Goal: Task Accomplishment & Management: Use online tool/utility

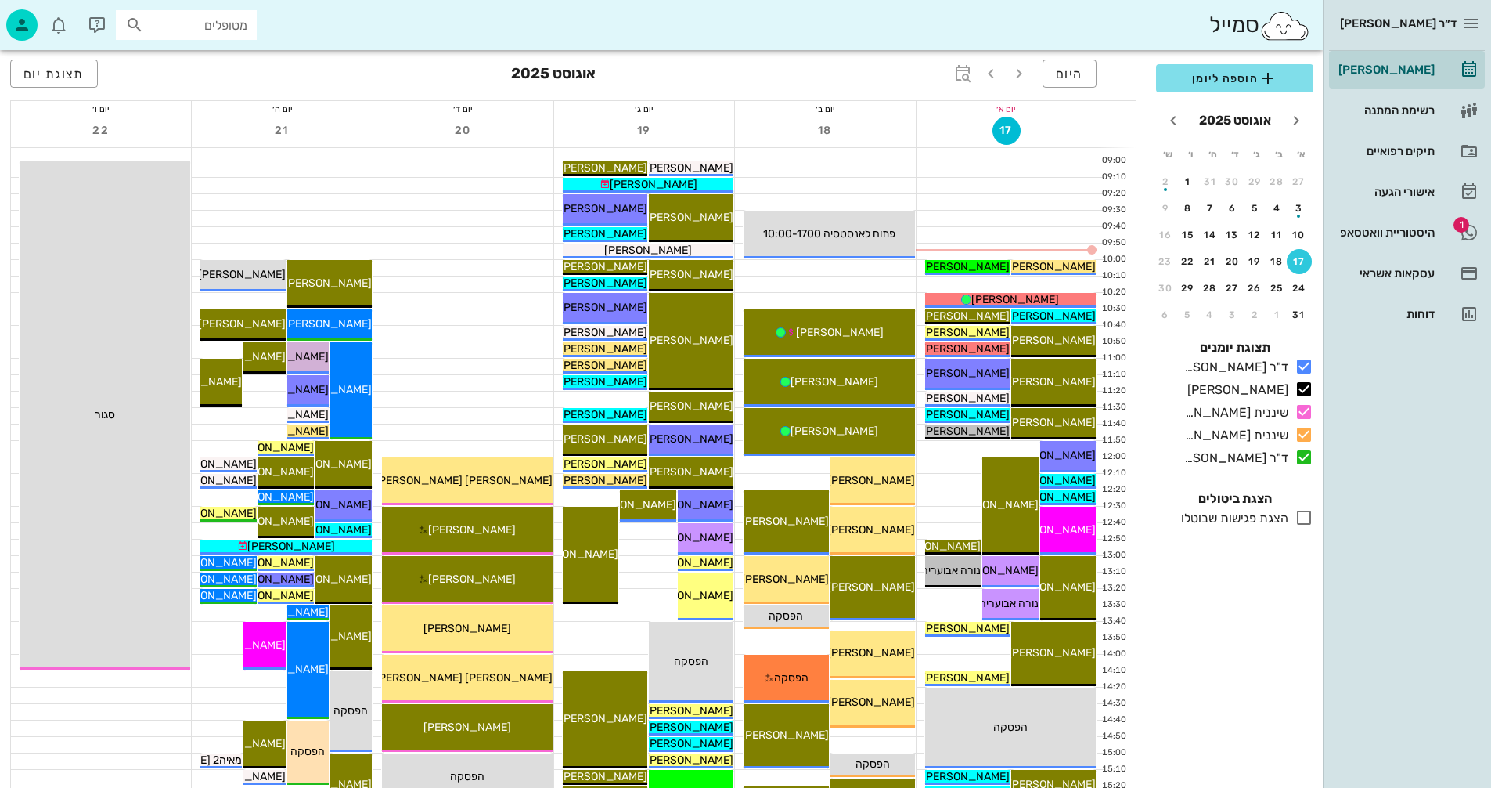
scroll to position [235, 0]
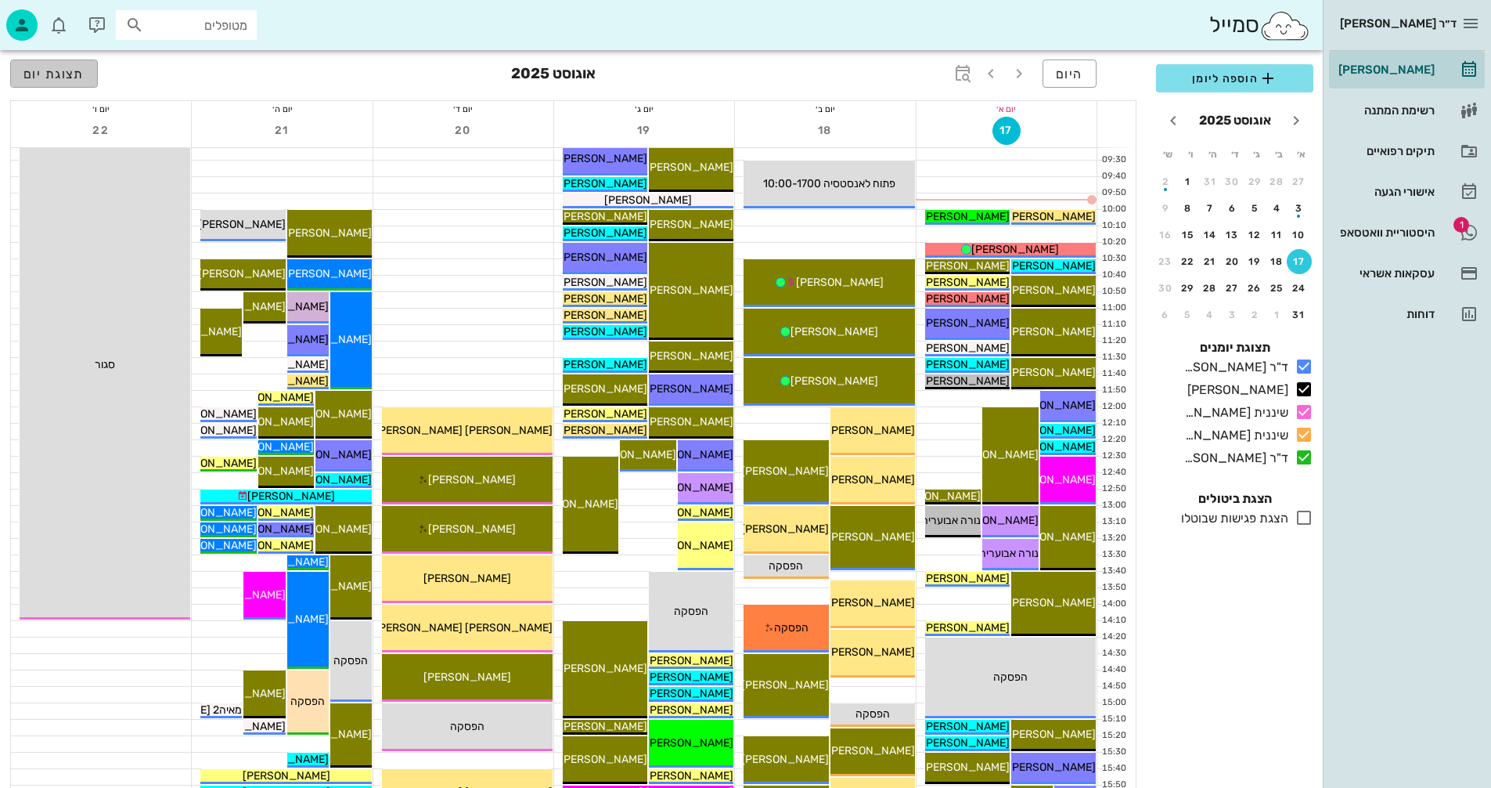
click at [48, 64] on button "תצוגת יום" at bounding box center [54, 73] width 88 height 28
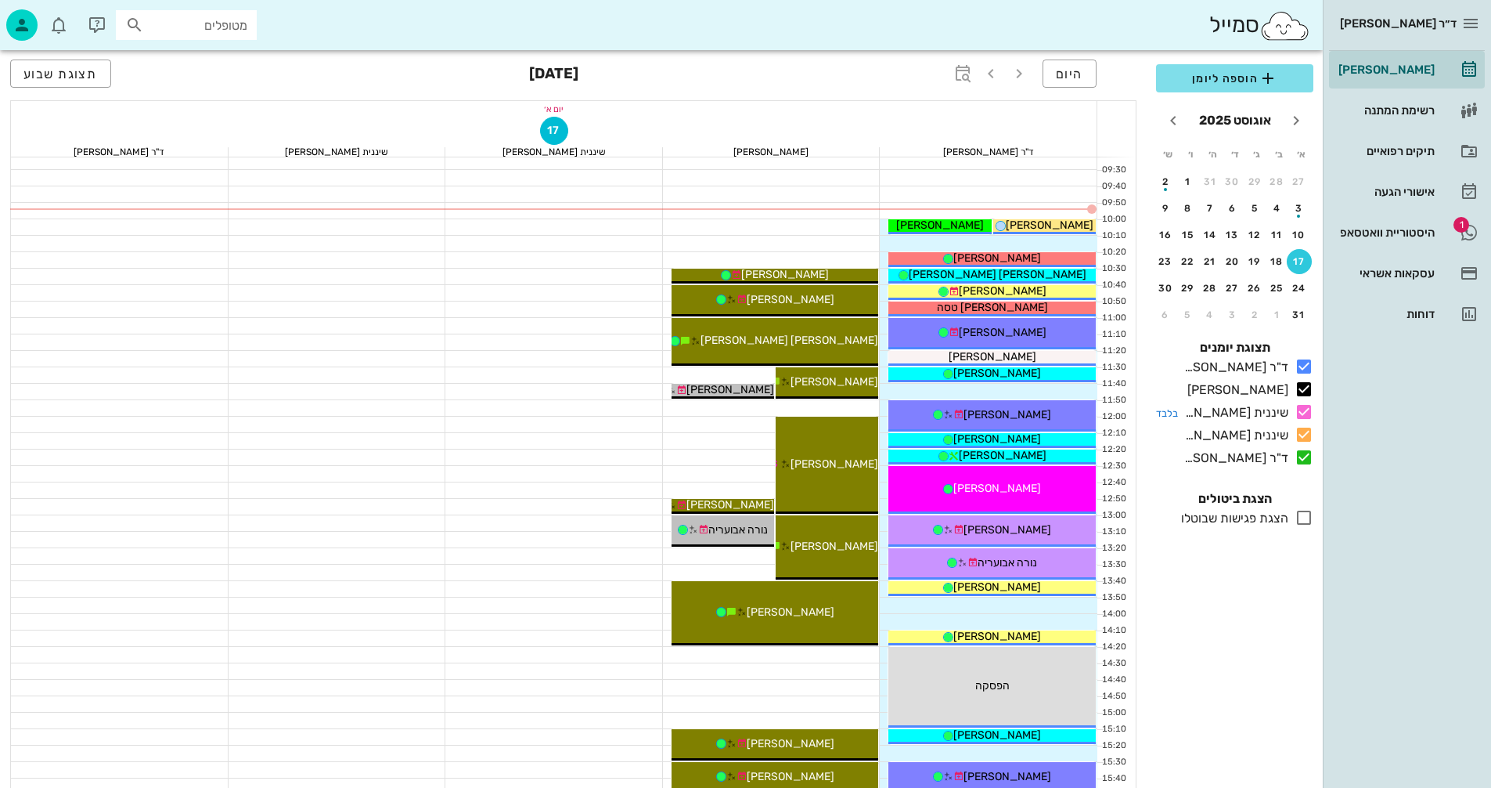
click at [1305, 414] on icon at bounding box center [1304, 411] width 19 height 19
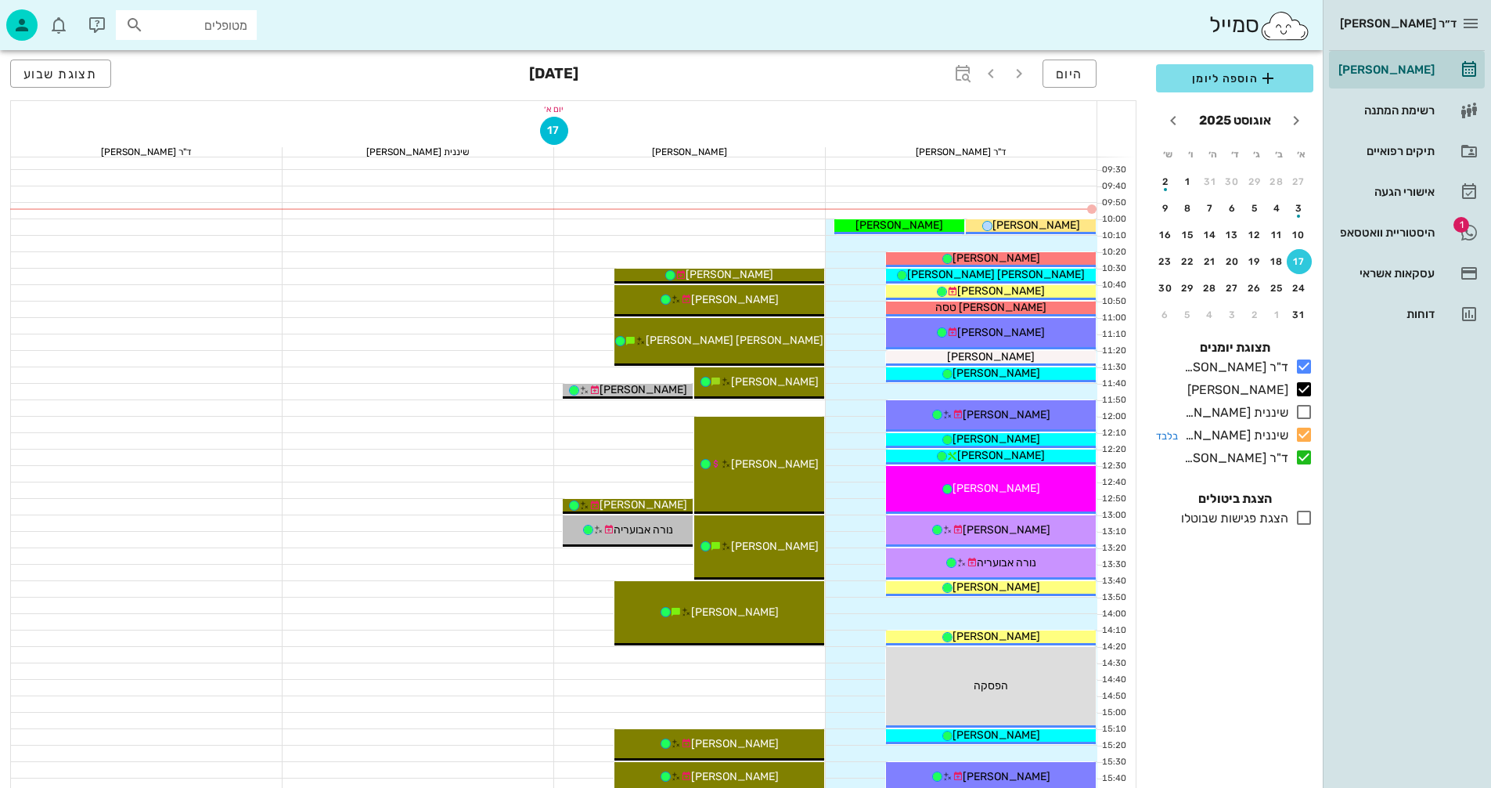
click at [1307, 430] on icon at bounding box center [1304, 434] width 19 height 19
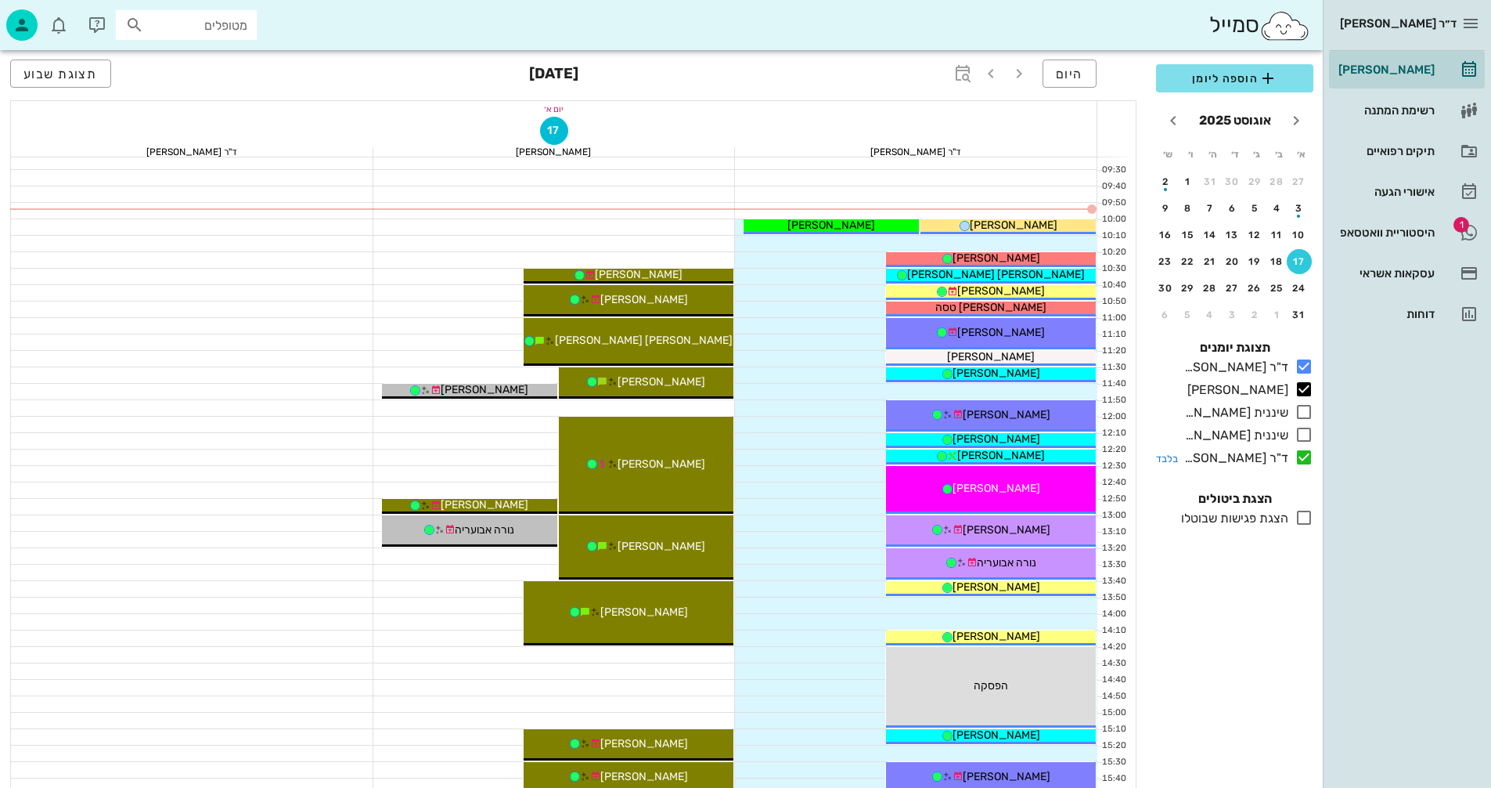
click at [1304, 453] on icon at bounding box center [1304, 457] width 19 height 19
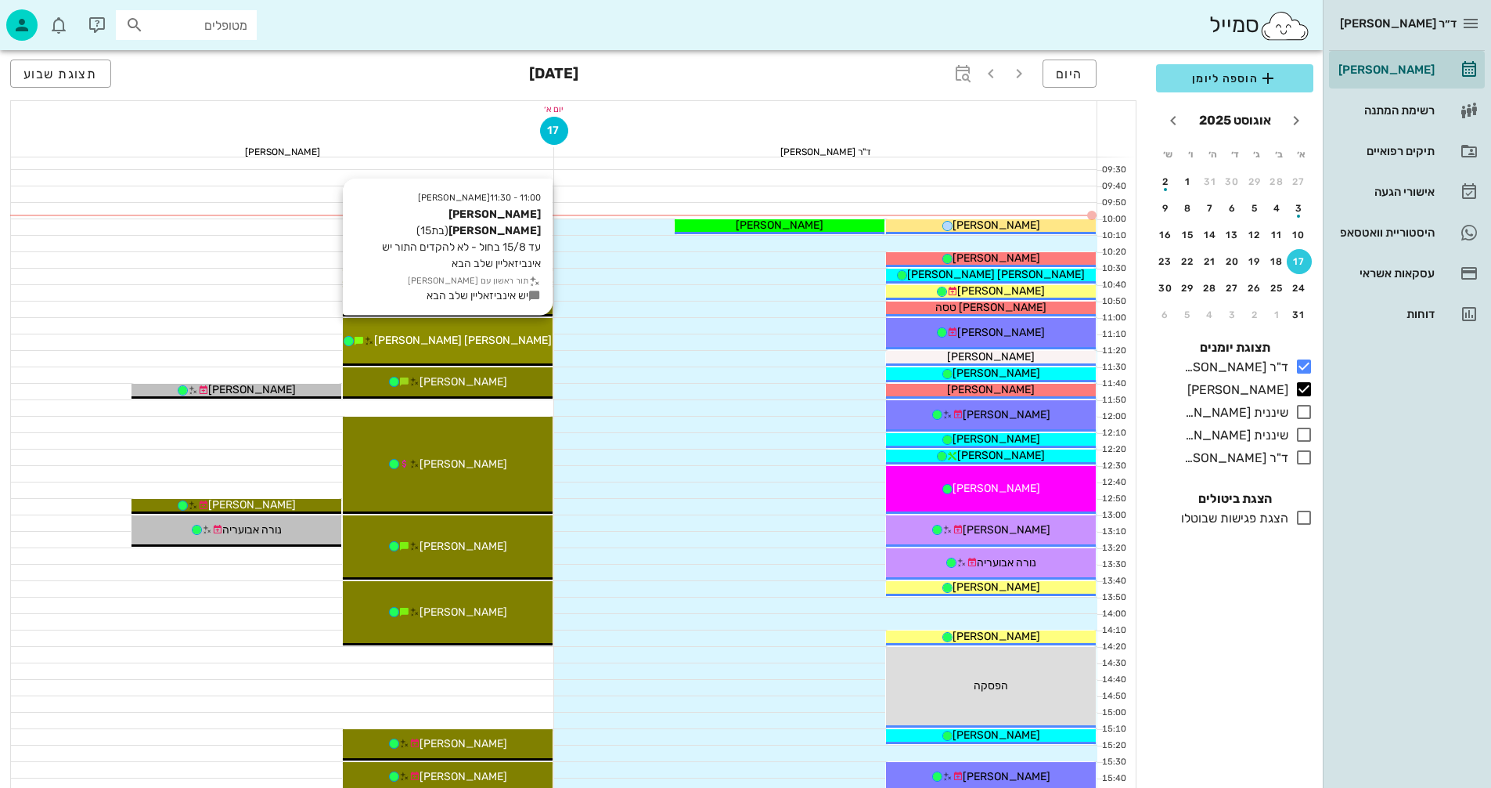
drag, startPoint x: 426, startPoint y: 330, endPoint x: 407, endPoint y: 327, distance: 19.0
click at [407, 327] on div "11:00 - 11:30 [PERSON_NAME] [PERSON_NAME] [PERSON_NAME] (בת 15 ) עד 15/8 בחול -…" at bounding box center [448, 342] width 210 height 48
click at [416, 332] on div "[PERSON_NAME] [PERSON_NAME]" at bounding box center [448, 340] width 210 height 16
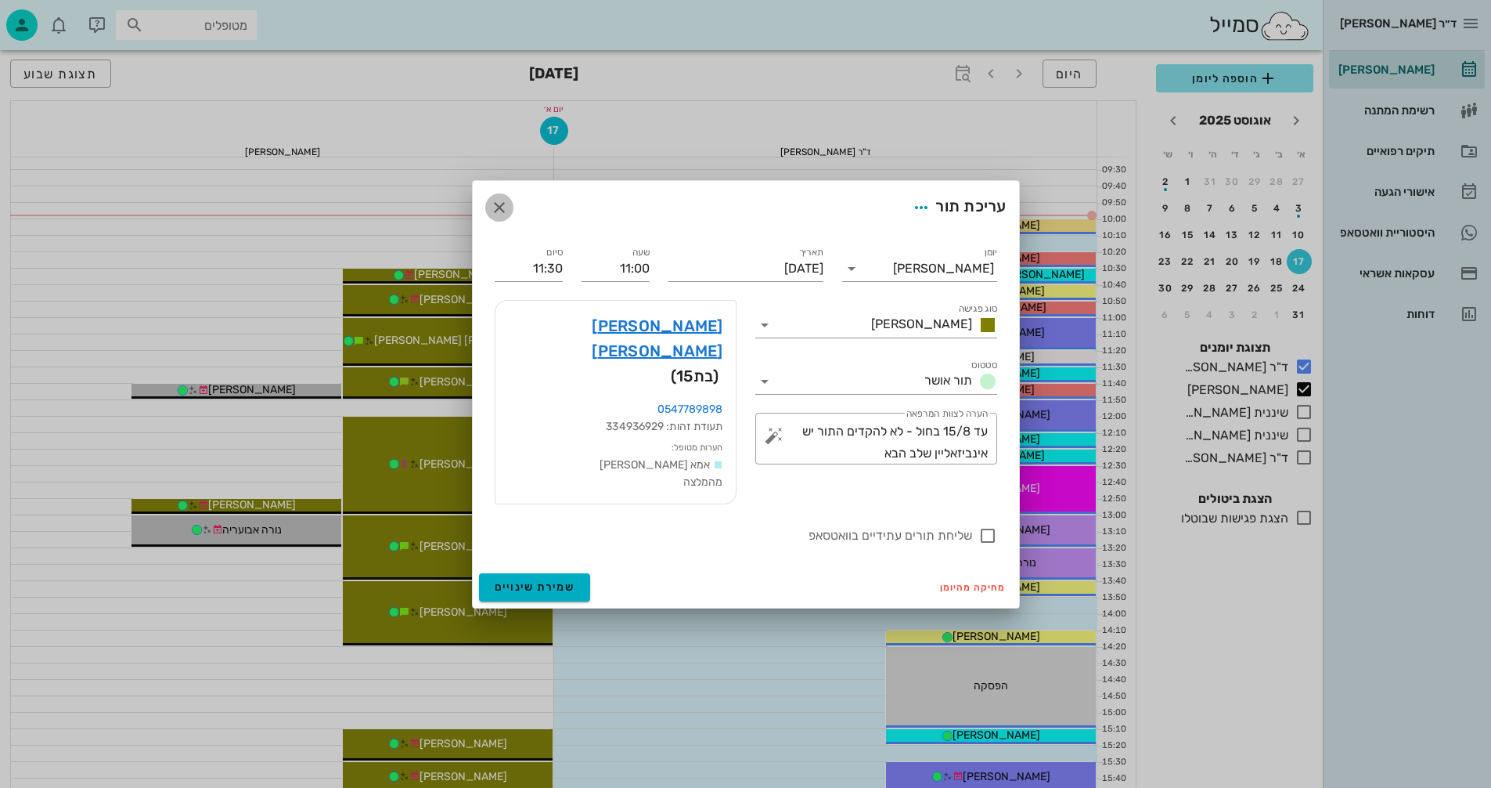
click at [491, 217] on icon "button" at bounding box center [499, 207] width 19 height 19
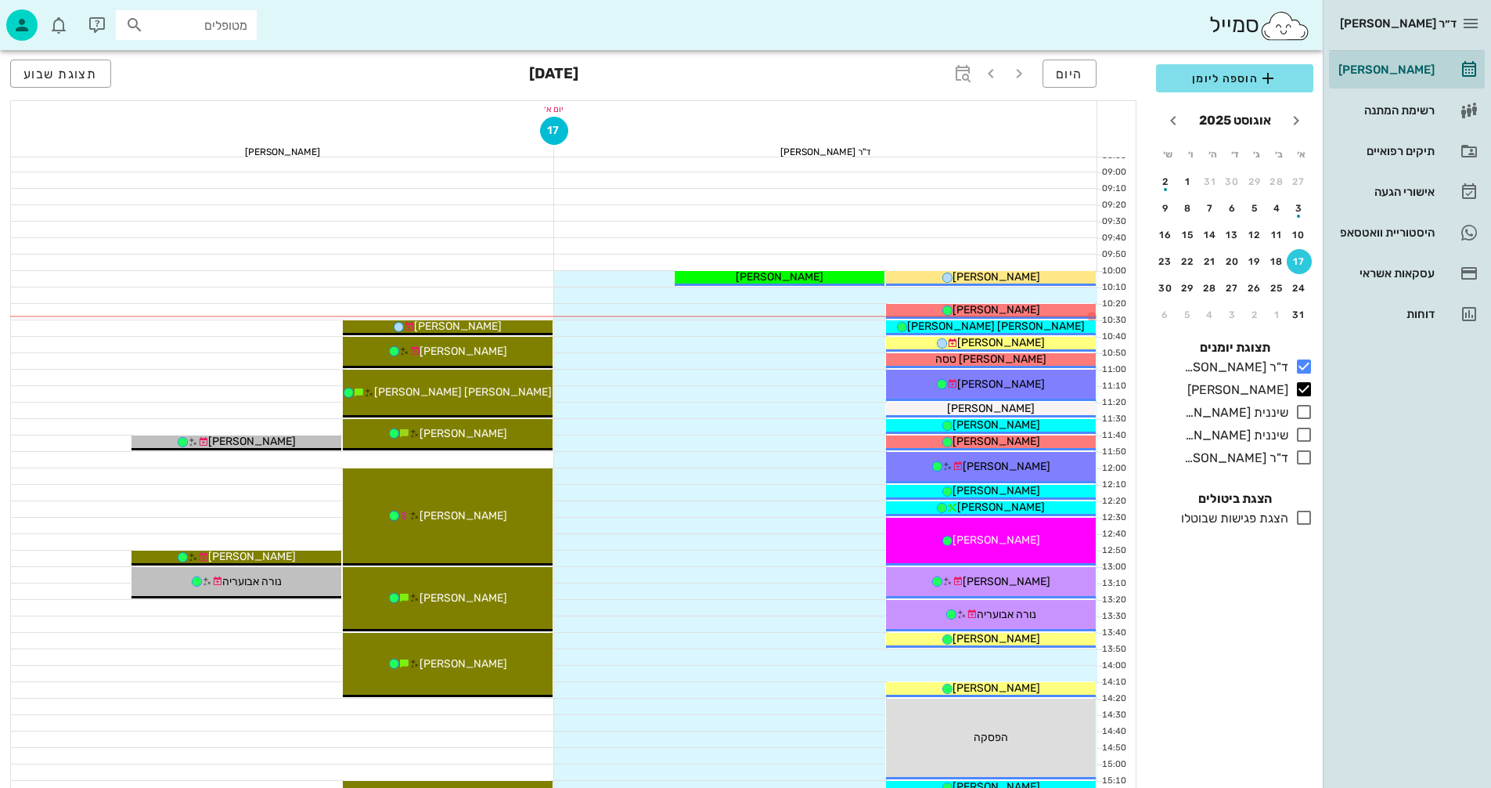
scroll to position [157, 0]
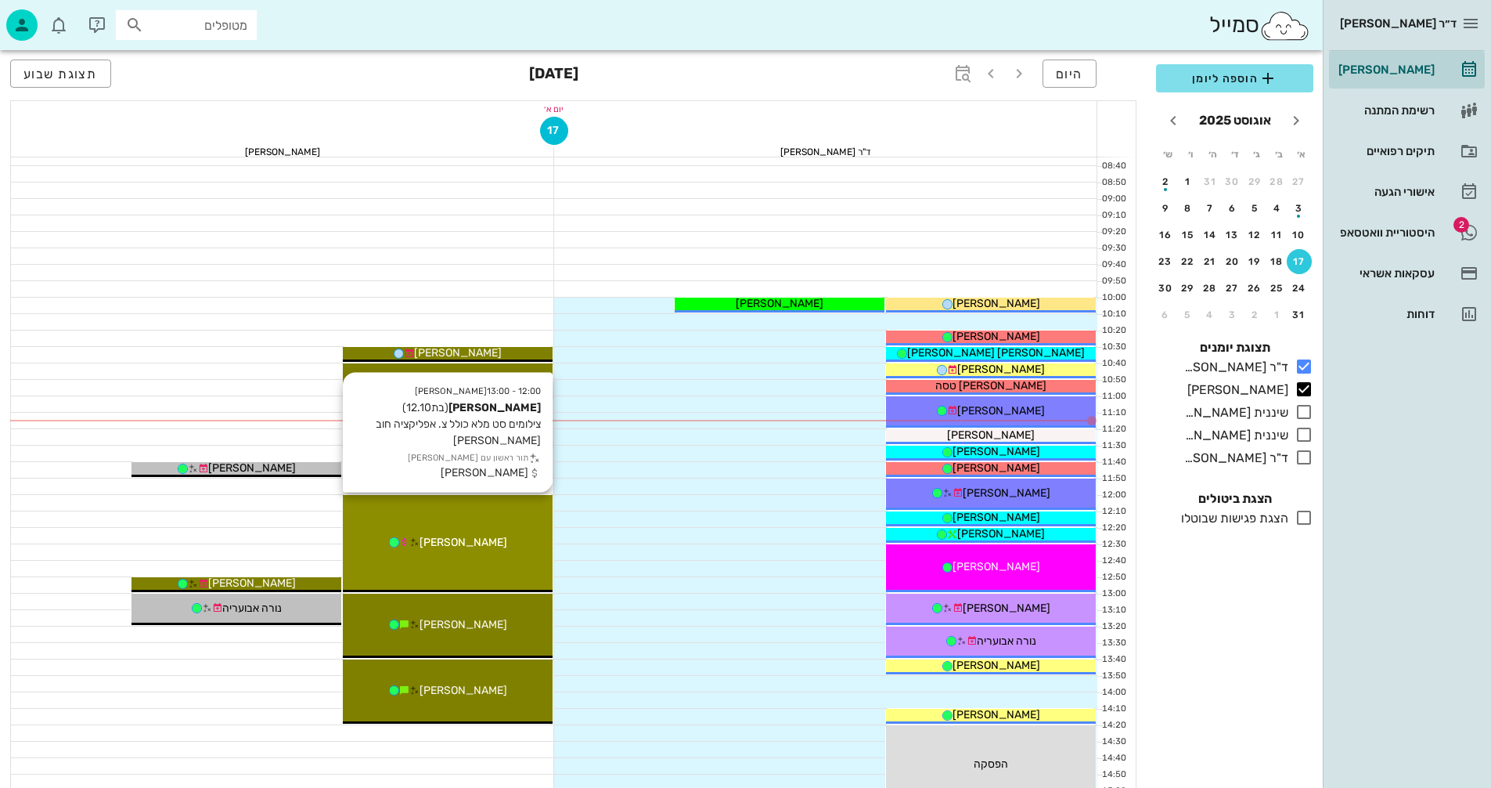
click at [469, 566] on div "12:00 - 13:00 [PERSON_NAME] (בת 12.10 ) צילומים סט מלא כולל צ. אפליקציה חוב [PE…" at bounding box center [448, 543] width 210 height 97
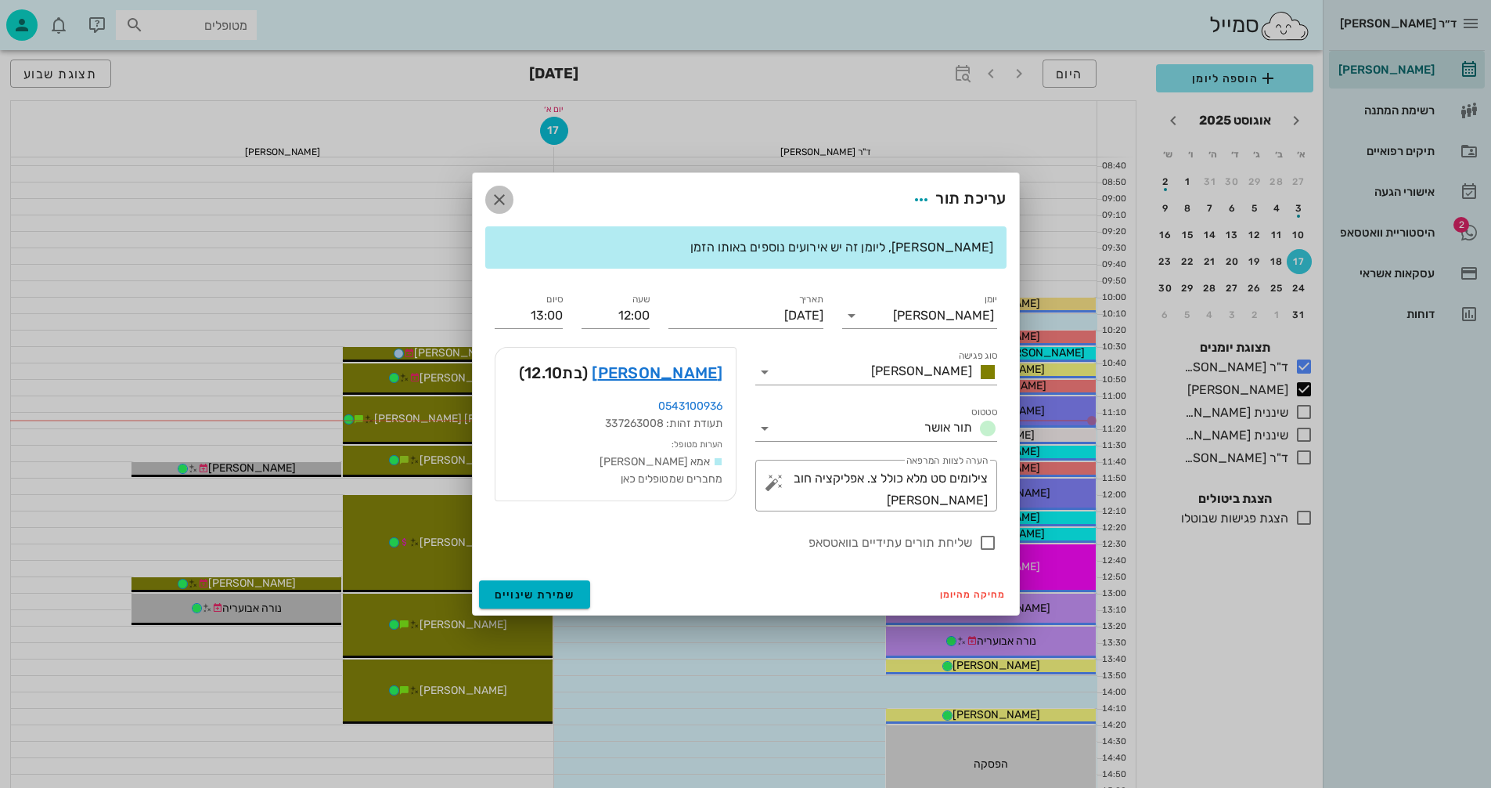
click at [490, 198] on icon "button" at bounding box center [499, 199] width 19 height 19
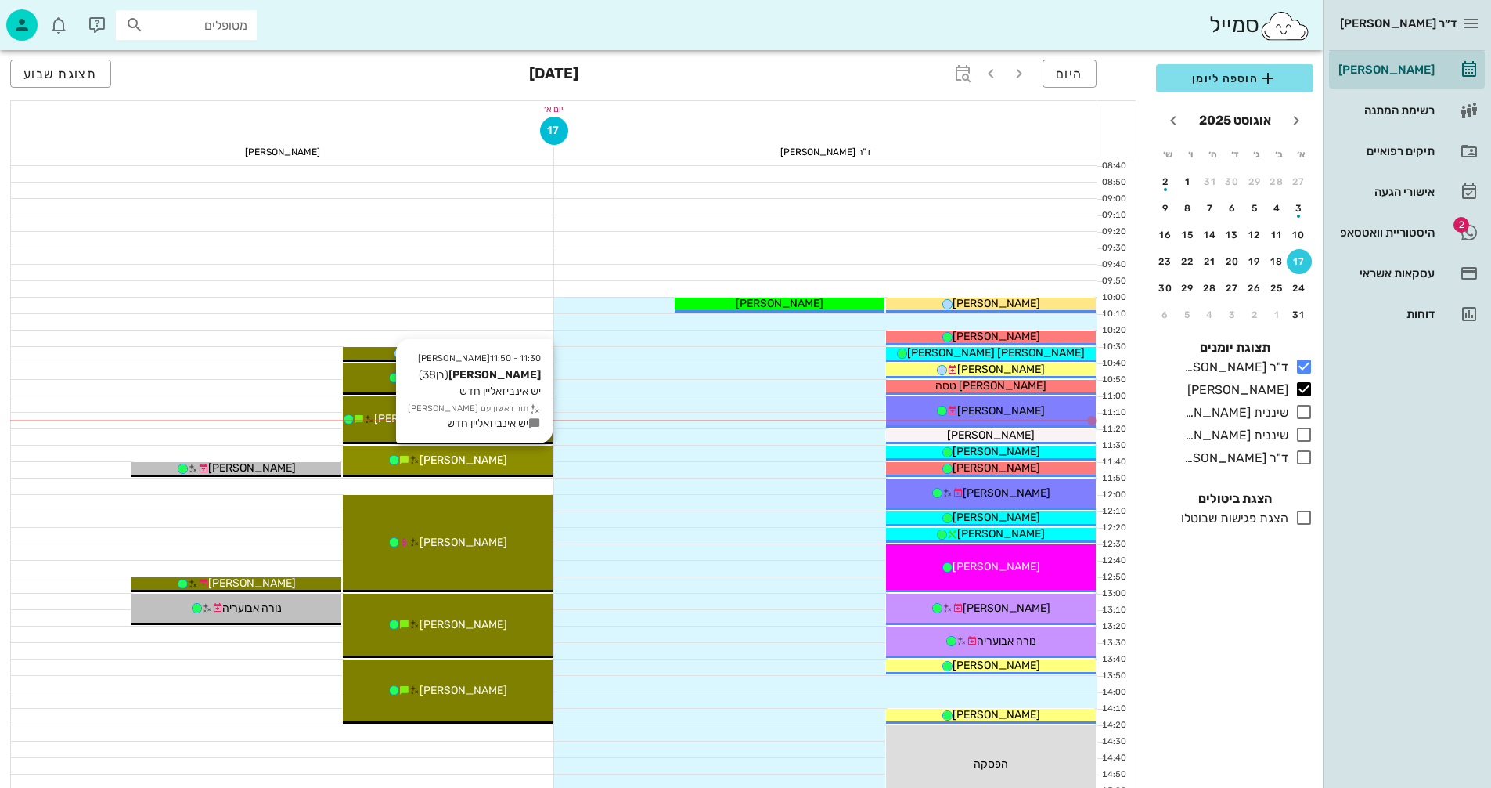
click at [489, 466] on div "[PERSON_NAME]" at bounding box center [448, 460] width 210 height 16
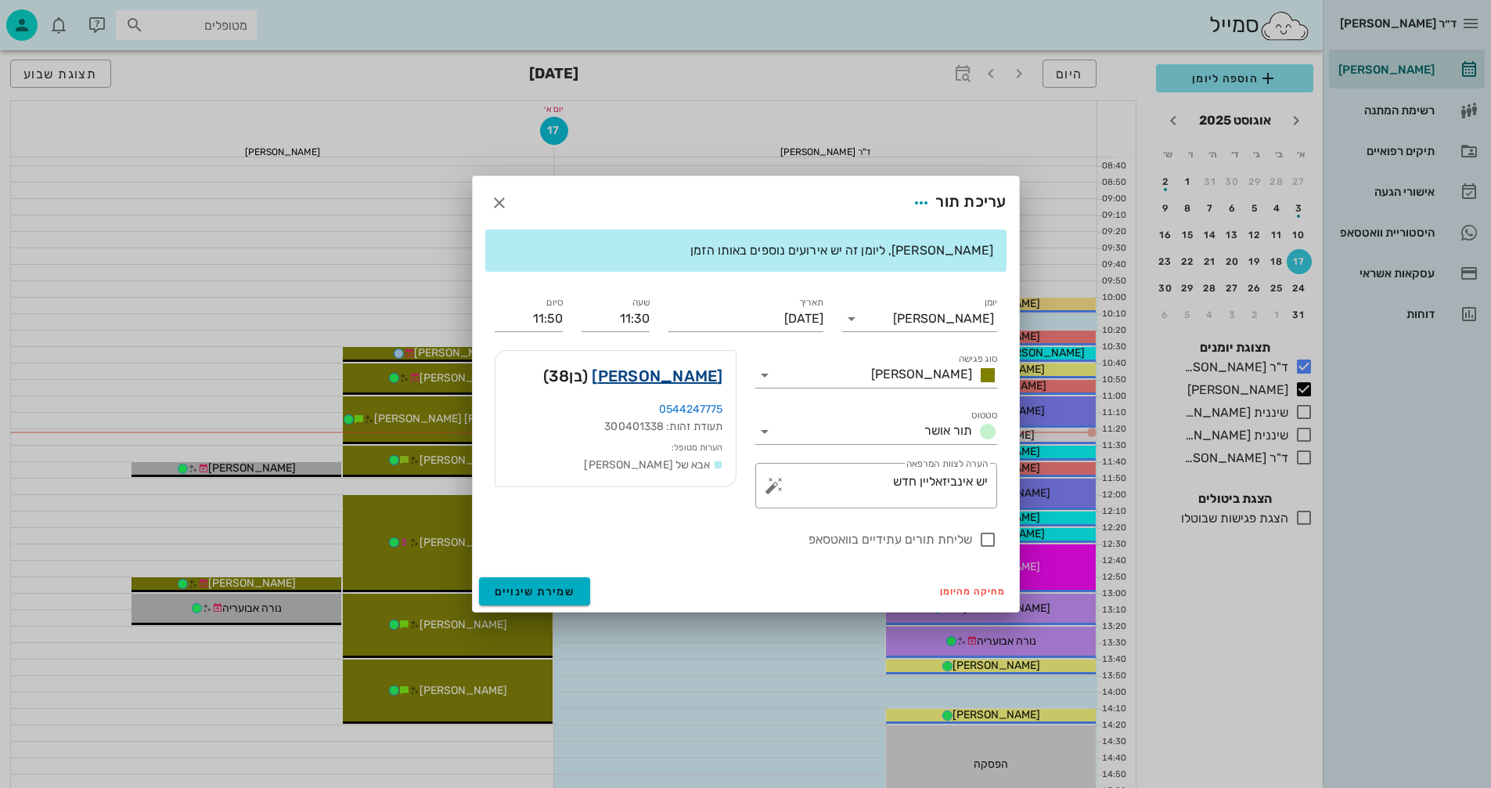
click at [694, 374] on link "[PERSON_NAME]" at bounding box center [657, 375] width 131 height 25
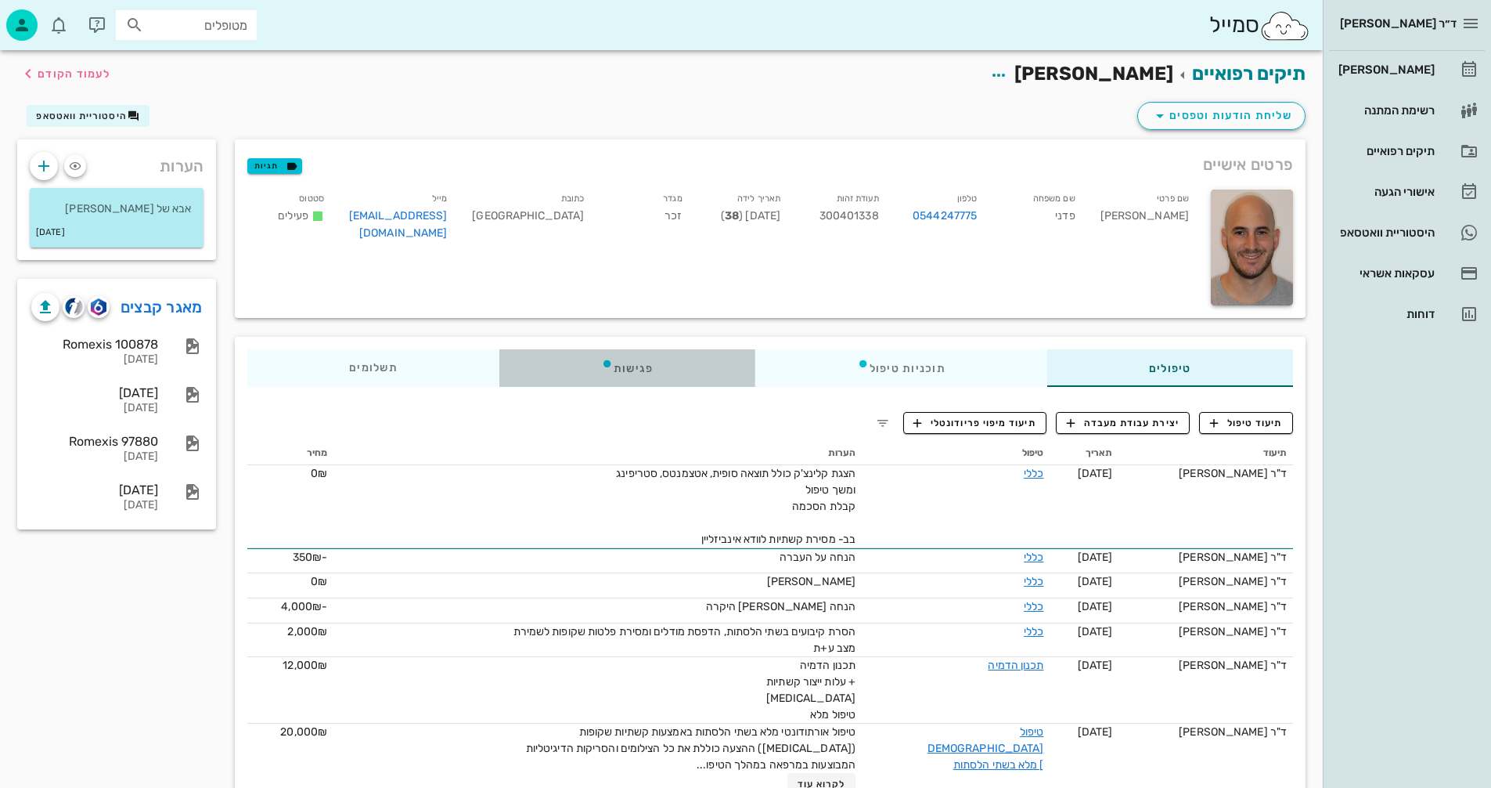
click at [604, 368] on icon at bounding box center [607, 363] width 13 height 13
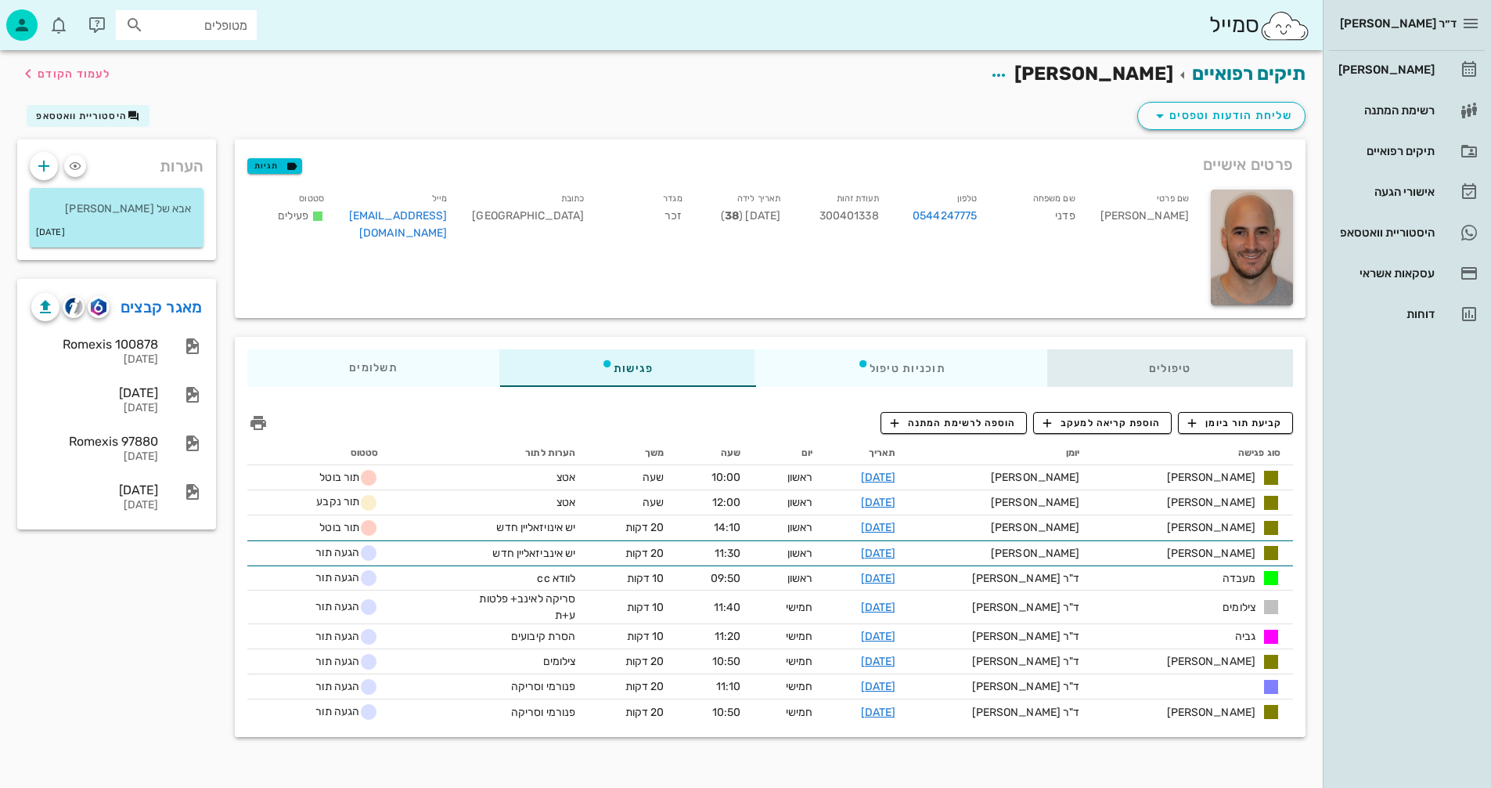
click at [1138, 352] on div "טיפולים" at bounding box center [1171, 368] width 246 height 38
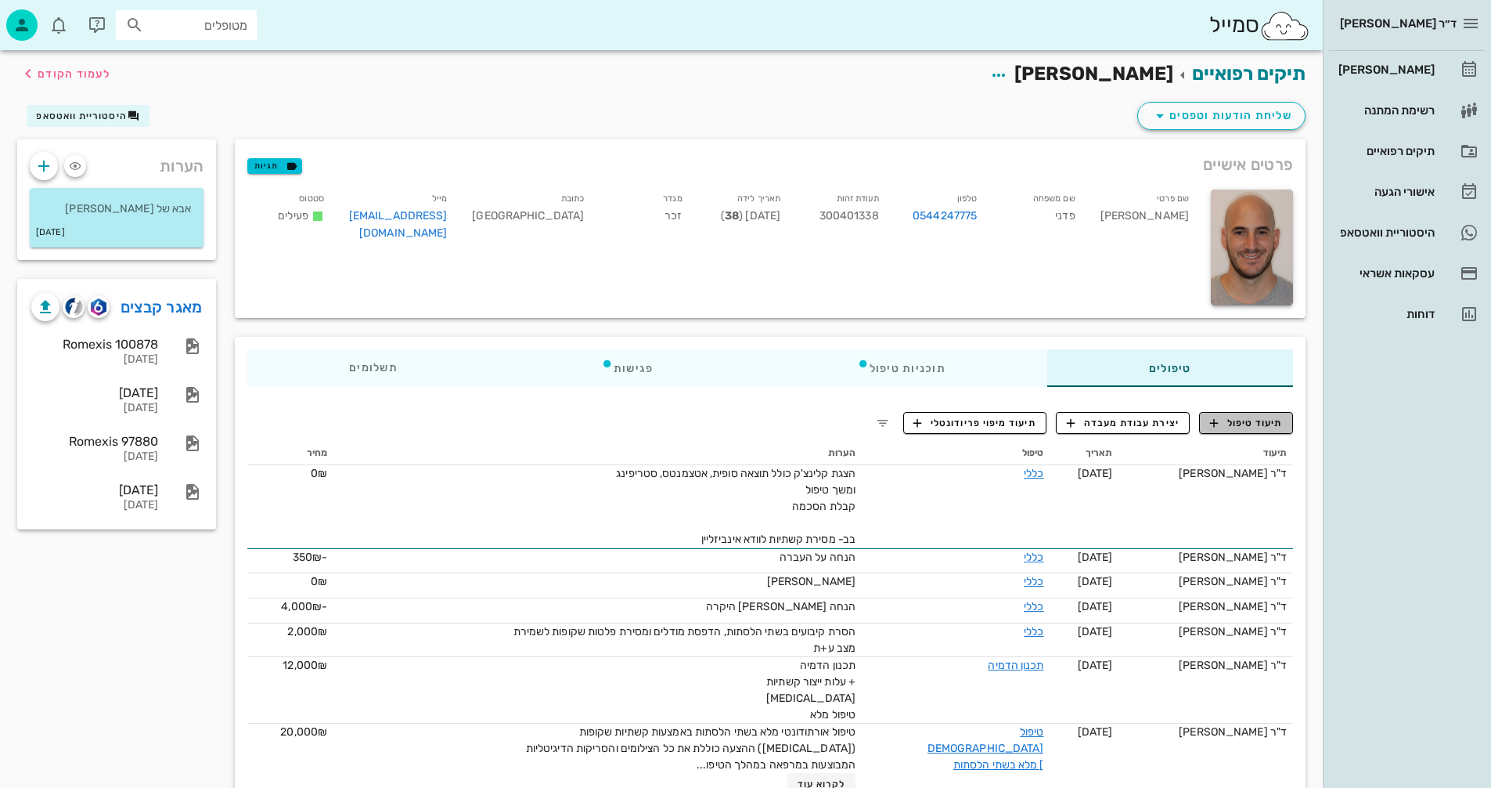
click at [1248, 418] on span "תיעוד טיפול" at bounding box center [1246, 423] width 73 height 14
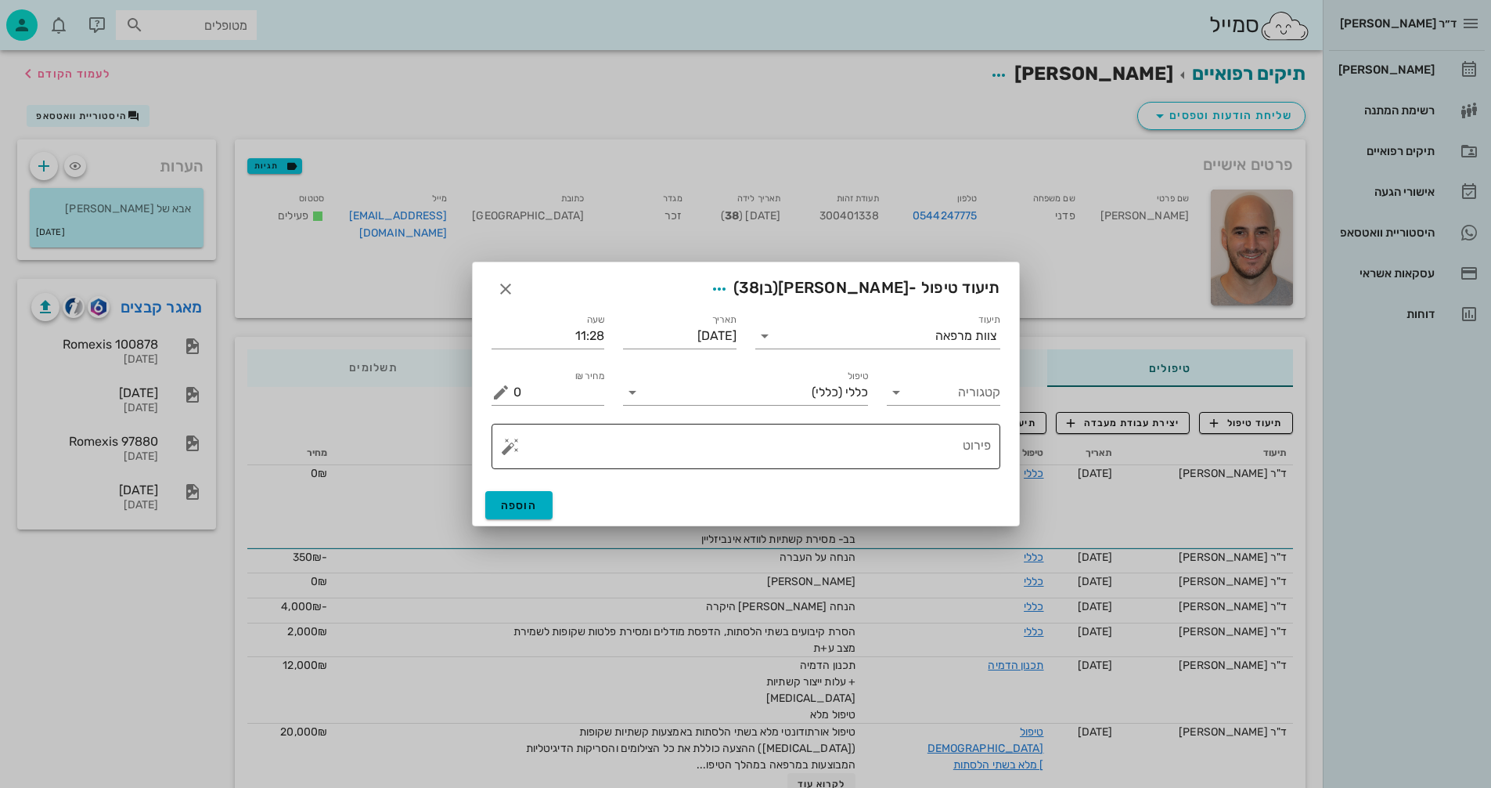
click at [518, 449] on button "button" at bounding box center [510, 446] width 19 height 19
click at [540, 389] on div "[MEDICAL_DATA]" at bounding box center [565, 383] width 128 height 31
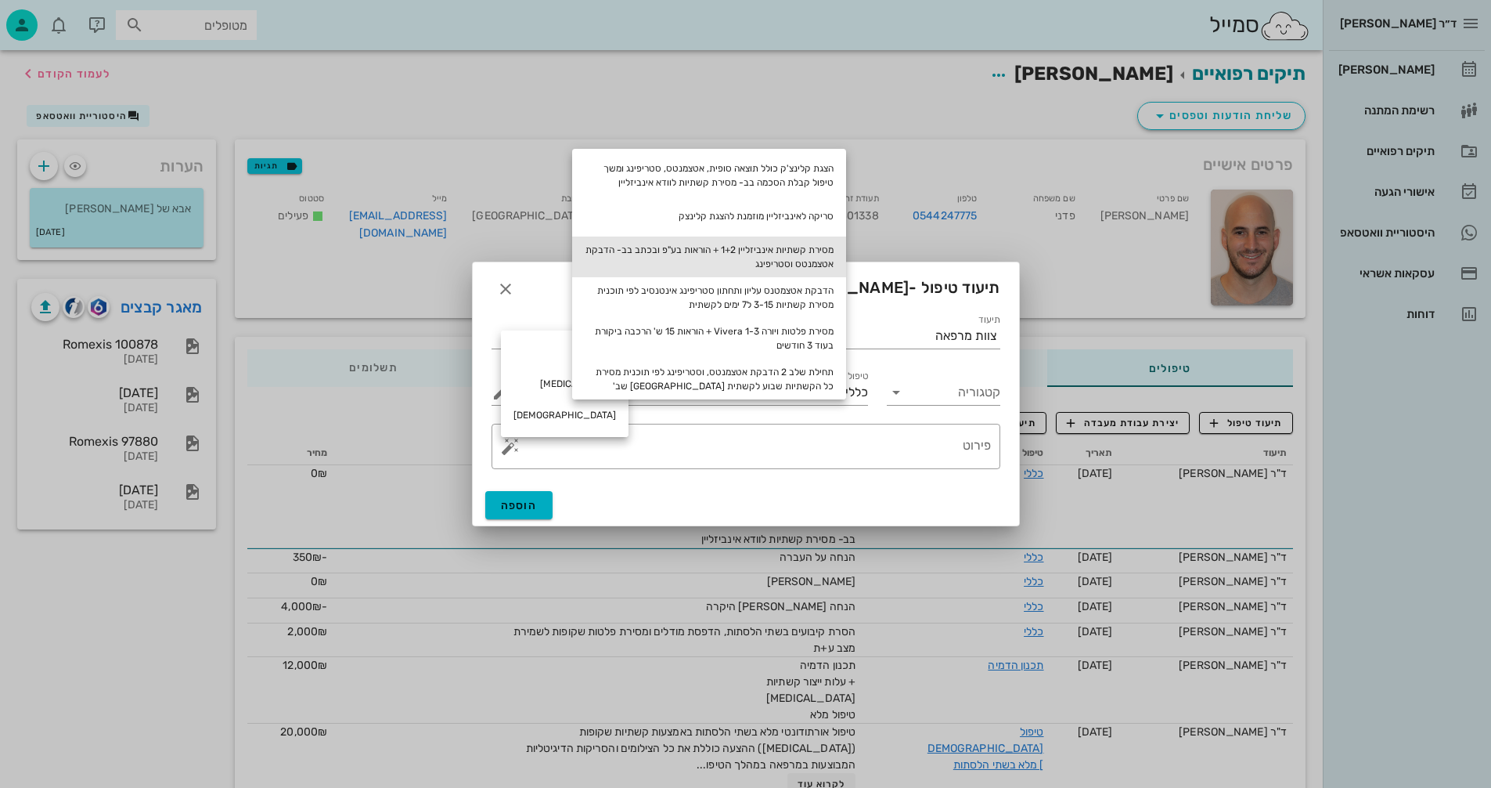
click at [793, 256] on div "מסירת קשתיות אינביזליין 1+2 + הוראות בע"פ ובכתב בב- הדבקת אטצמנטס וסטריפינג" at bounding box center [709, 256] width 274 height 41
type textarea "מסירת קשתיות אינביזליין 1+2 + הוראות בע"פ ובכתב בב- הדבקת אטצמנטס וסטריפינג"
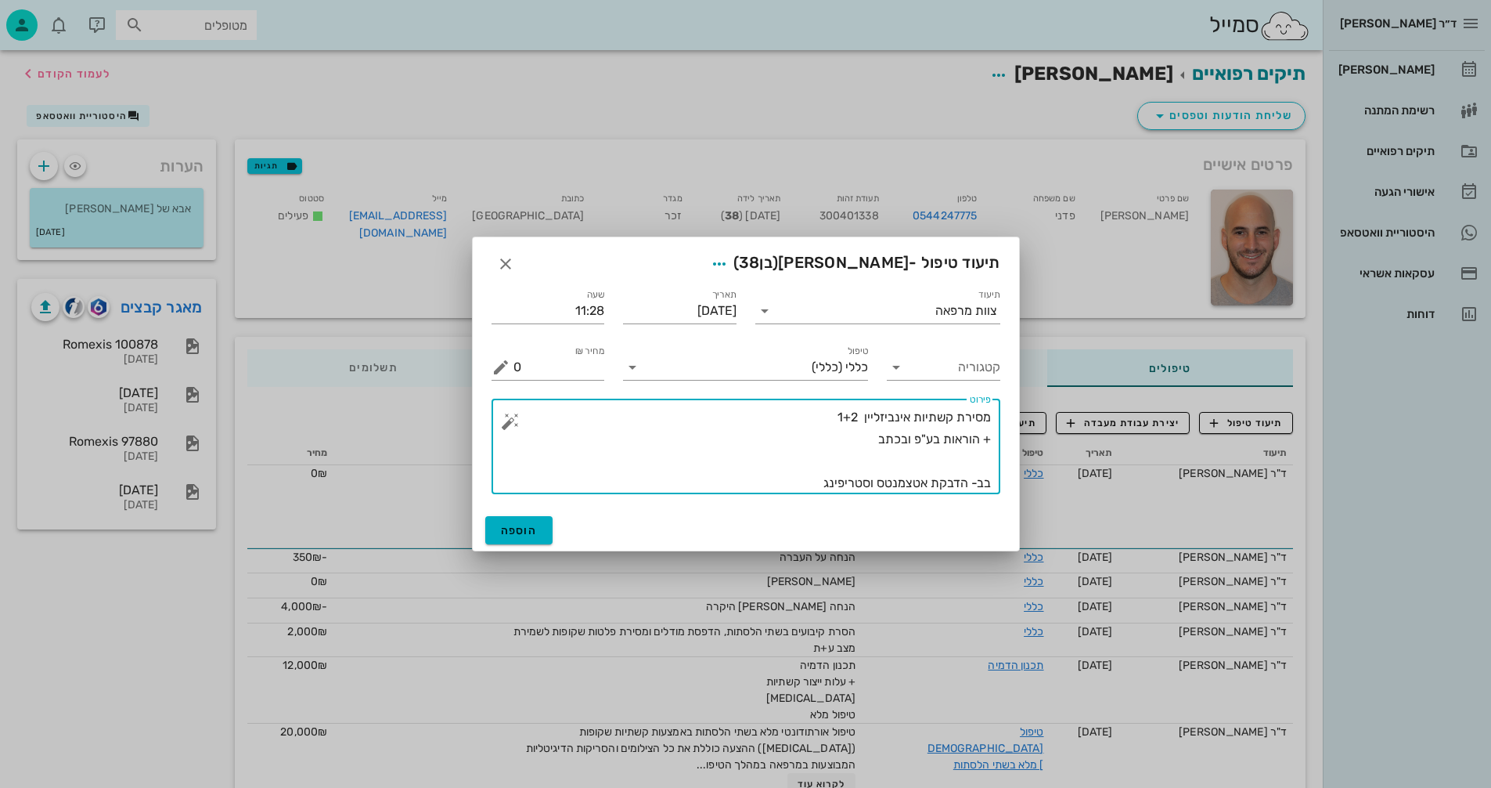
click at [751, 307] on div "תיעוד צוות מרפאה" at bounding box center [878, 304] width 264 height 56
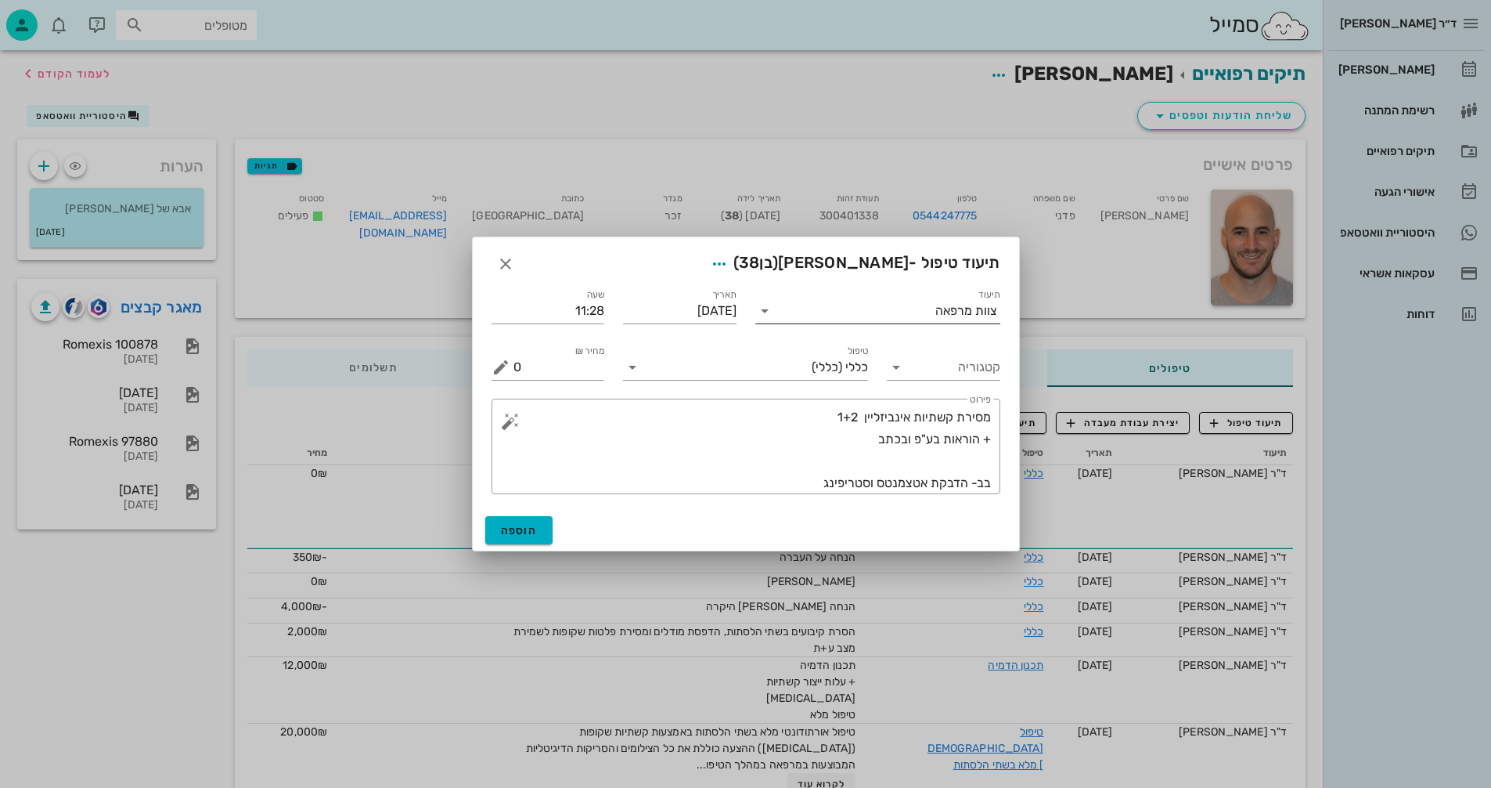
click at [766, 313] on icon at bounding box center [764, 310] width 19 height 19
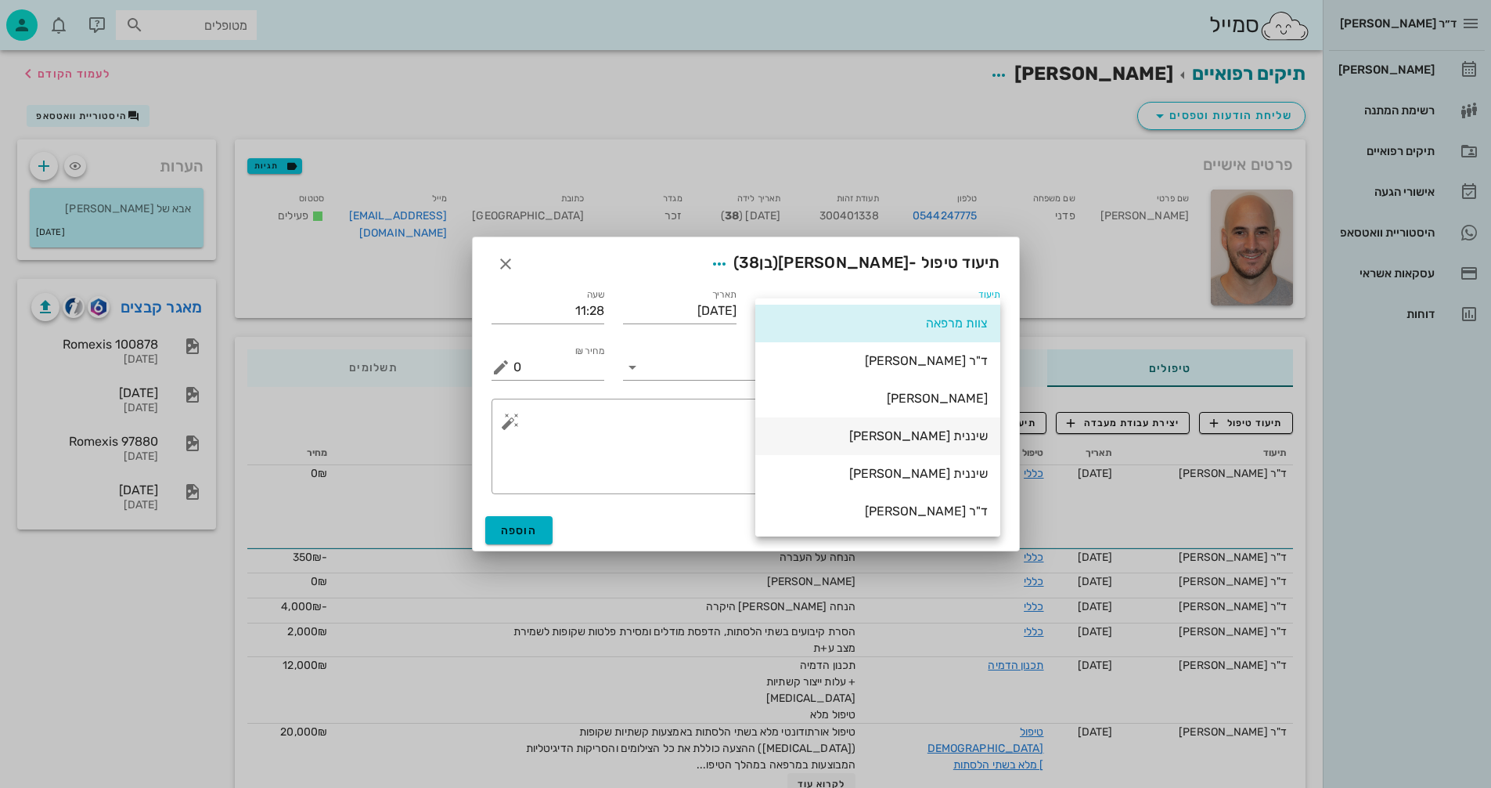
click at [972, 438] on div "שיננית [PERSON_NAME]" at bounding box center [878, 435] width 220 height 15
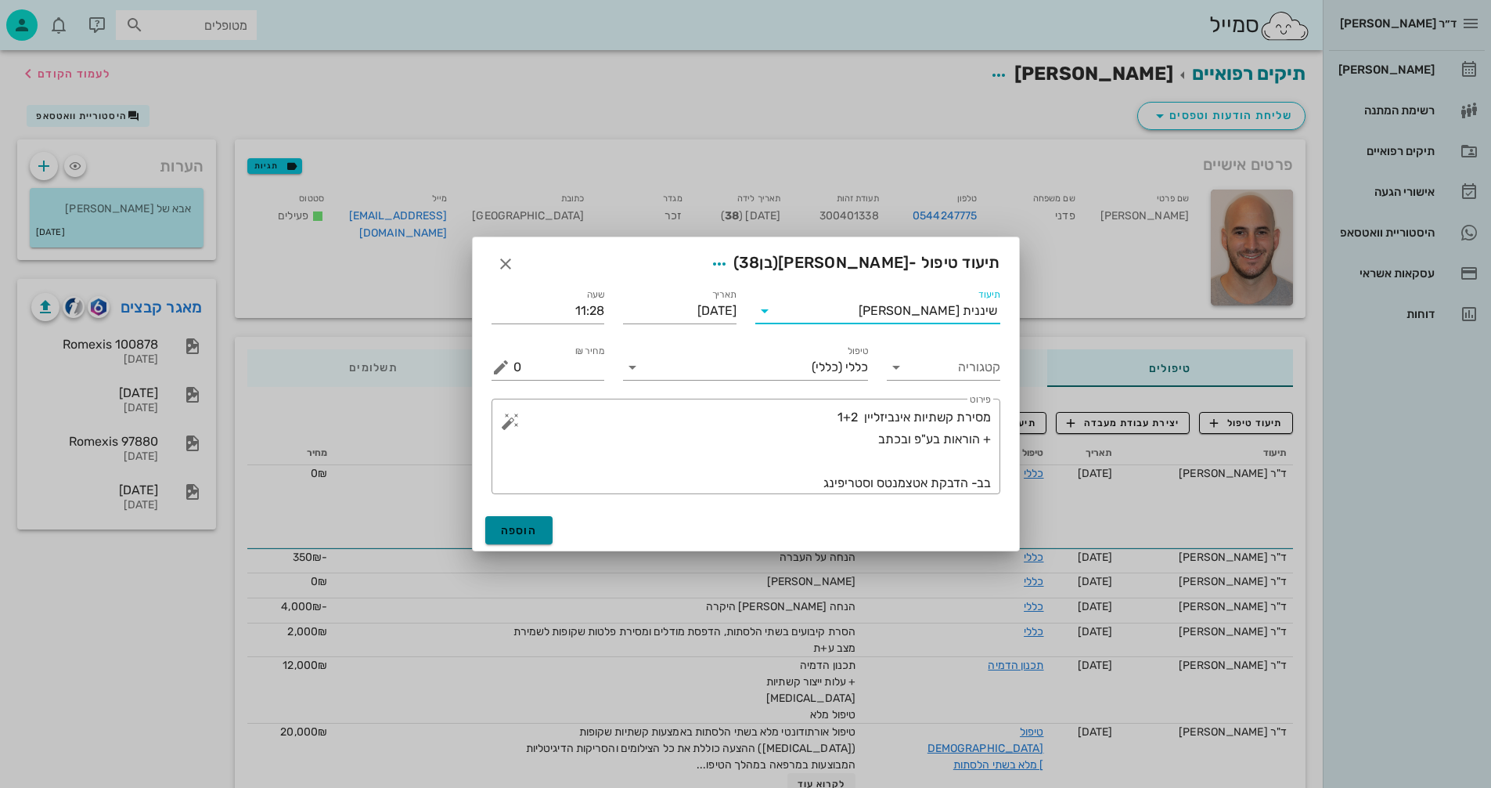
click at [528, 529] on span "הוספה" at bounding box center [519, 530] width 37 height 13
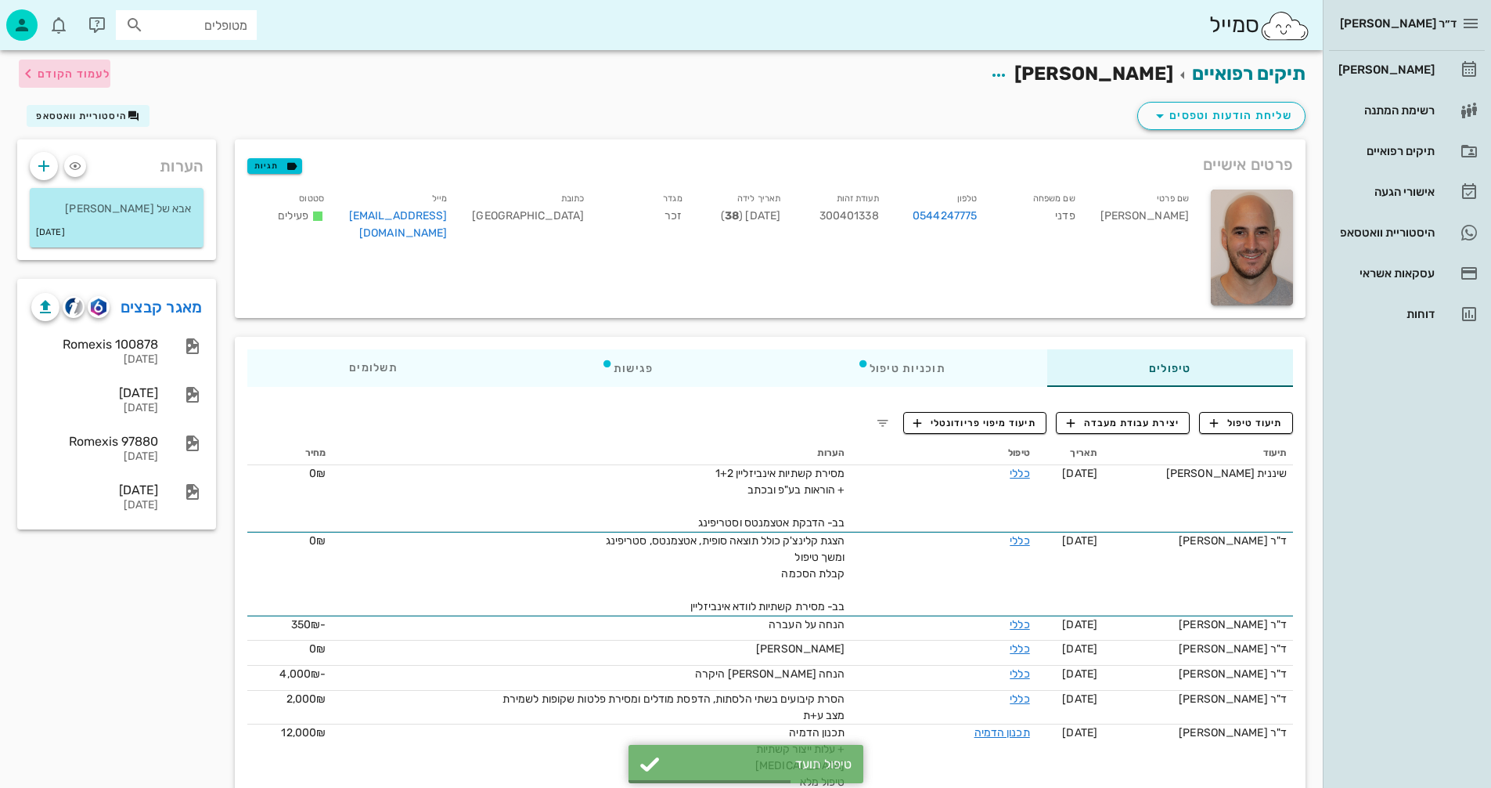
click at [85, 70] on span "לעמוד הקודם" at bounding box center [74, 73] width 73 height 13
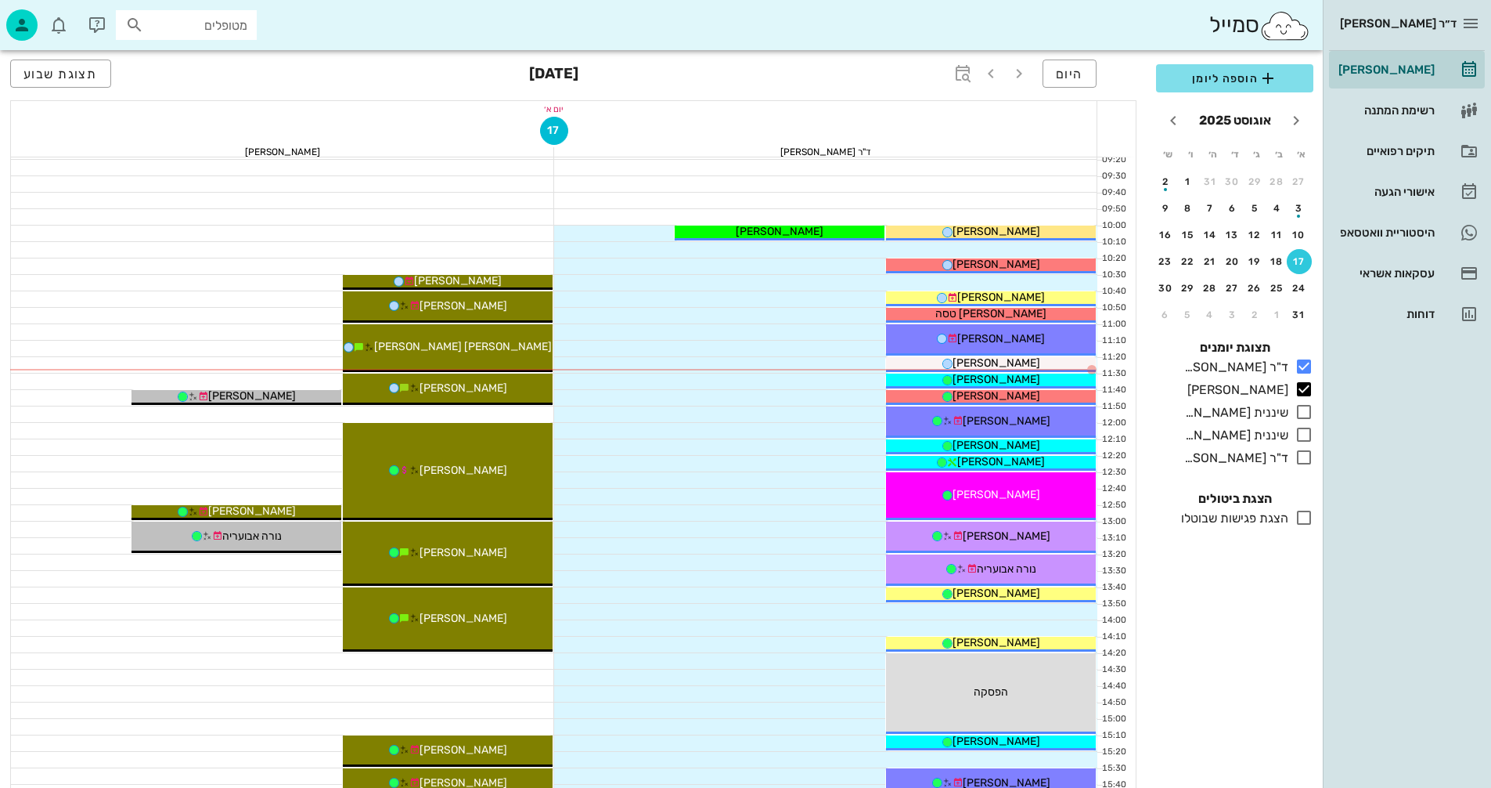
scroll to position [235, 0]
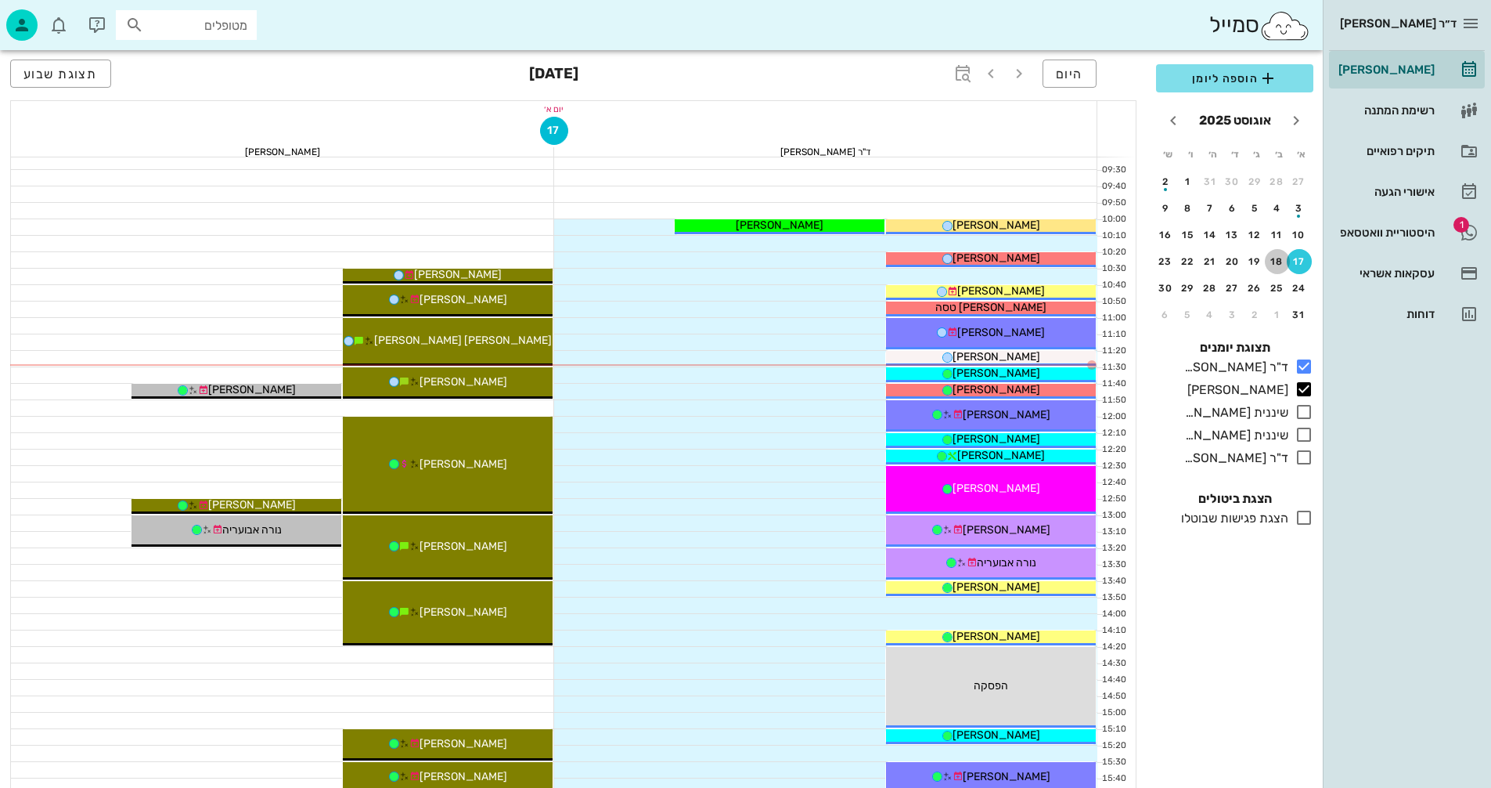
click at [1275, 261] on div "18" at bounding box center [1277, 261] width 25 height 11
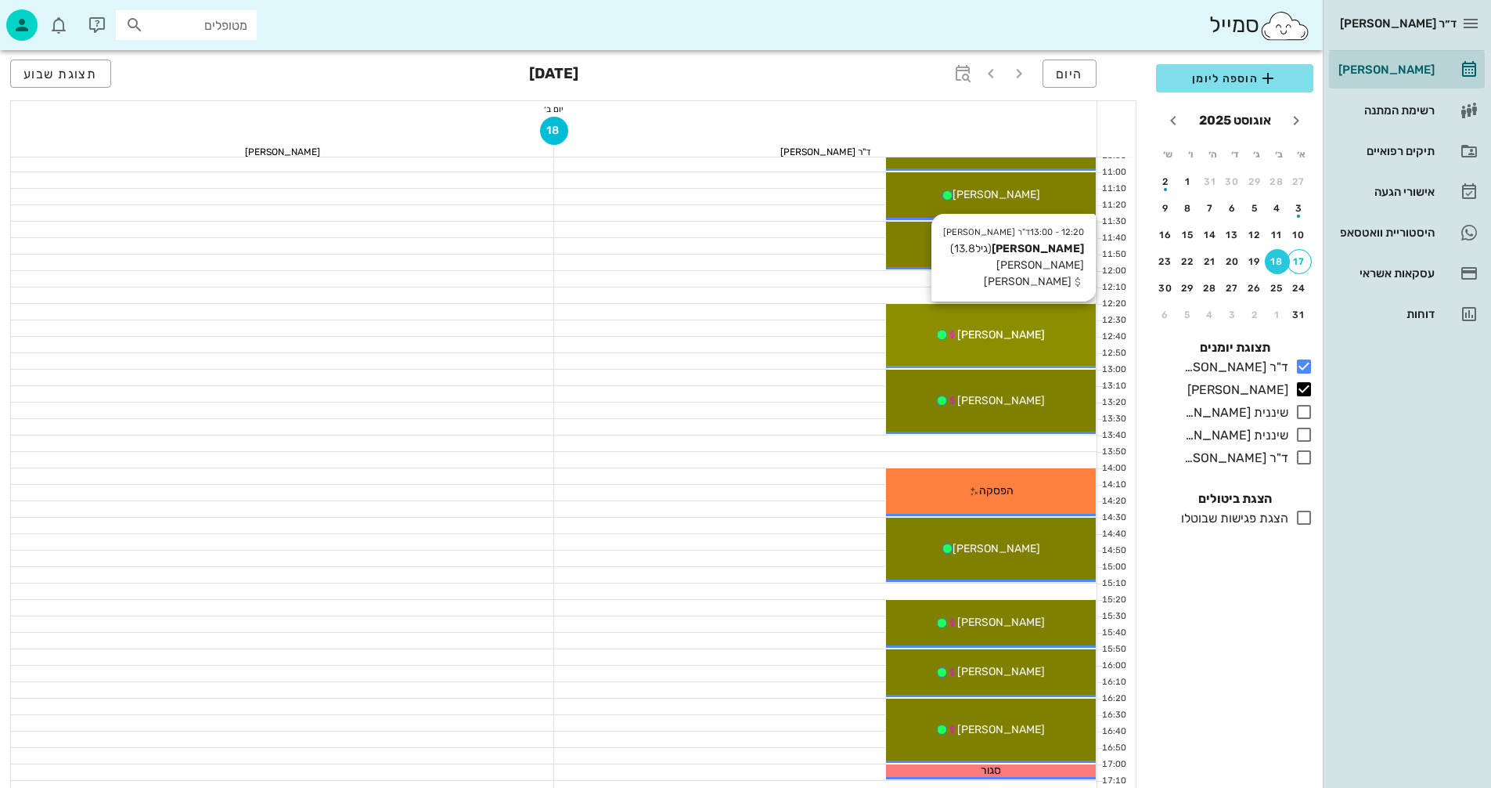
scroll to position [313, 0]
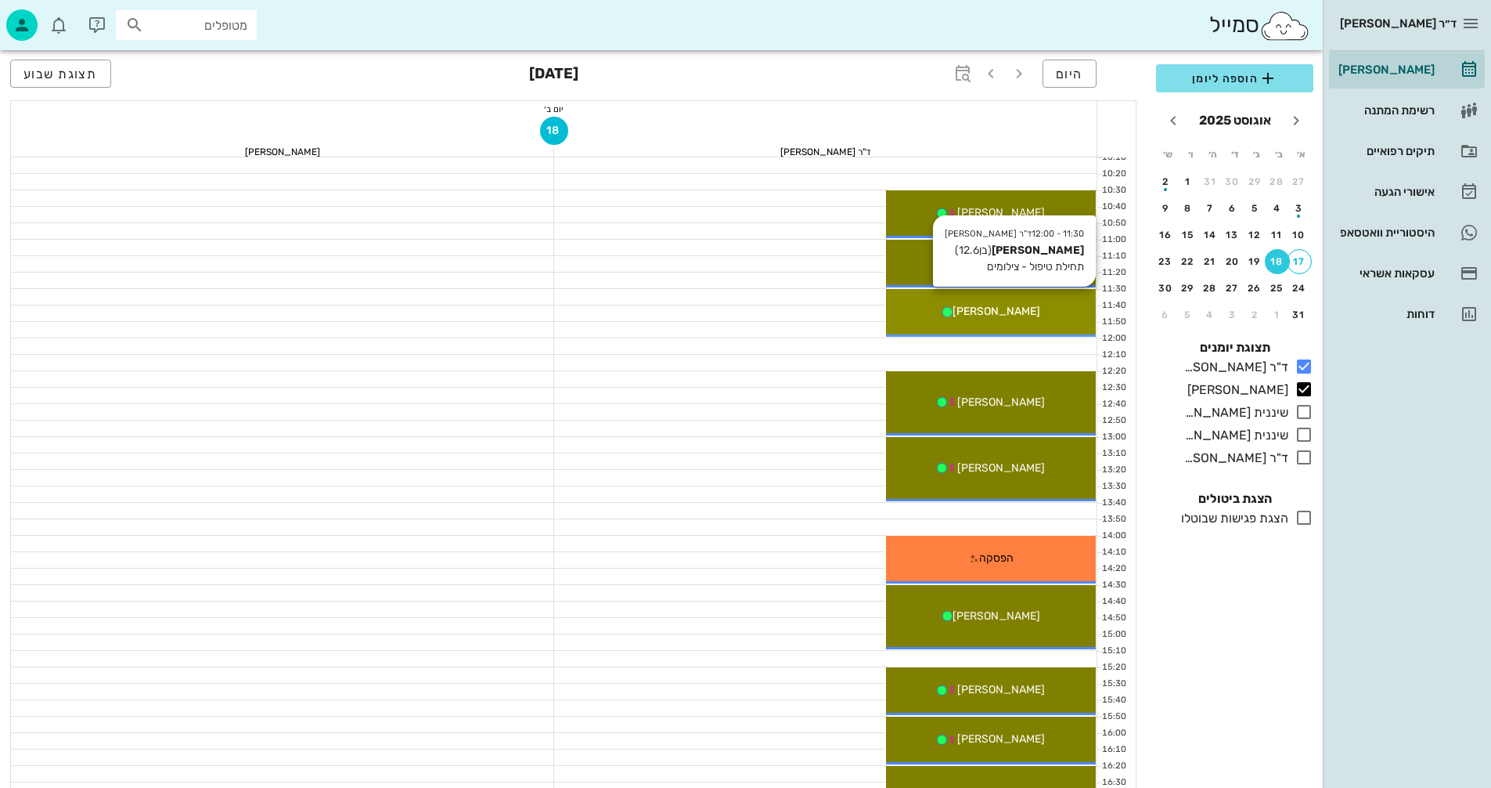
click at [1055, 316] on div "[PERSON_NAME]" at bounding box center [991, 311] width 210 height 16
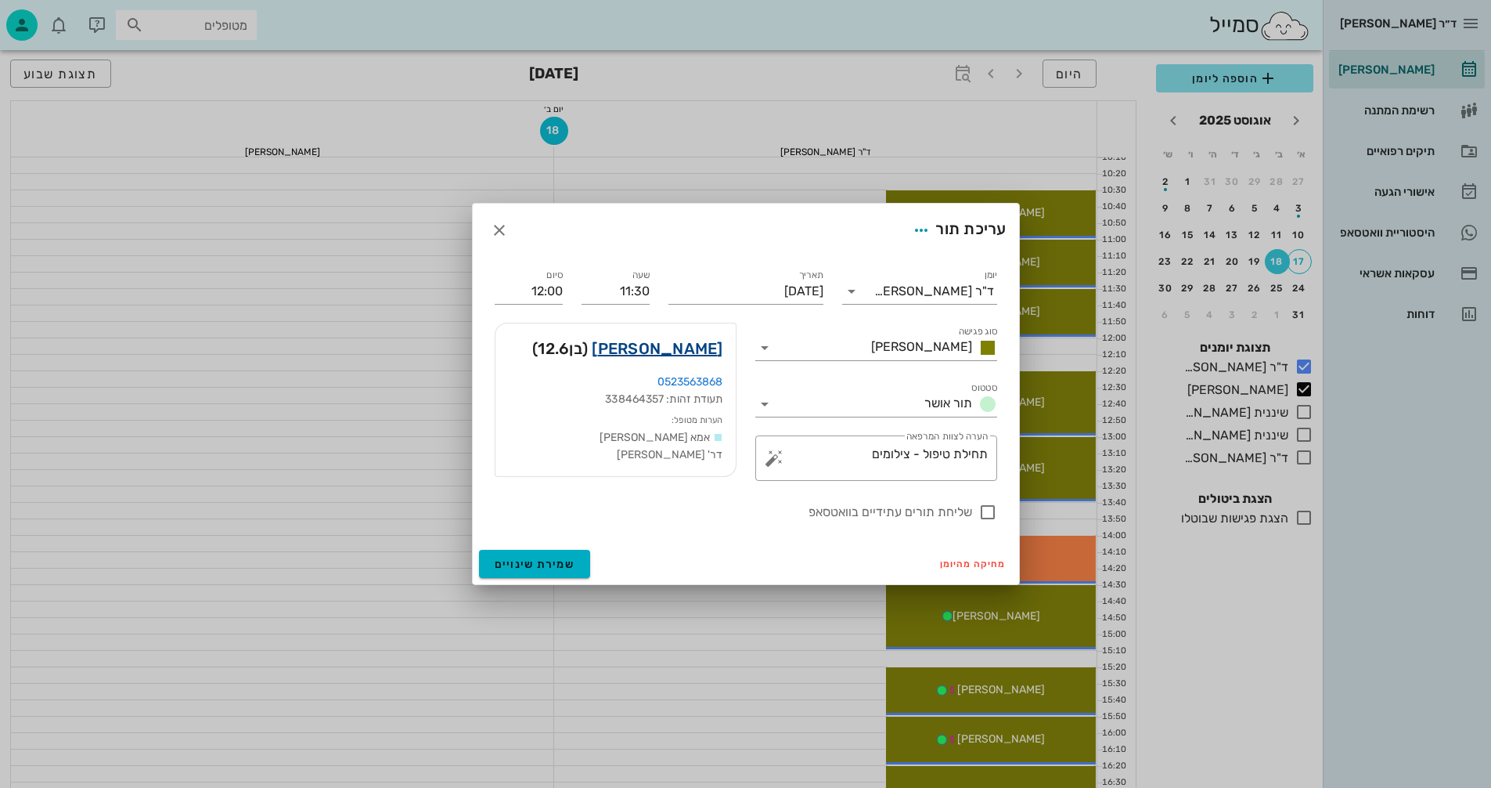
click at [685, 347] on link "[PERSON_NAME]" at bounding box center [657, 348] width 131 height 25
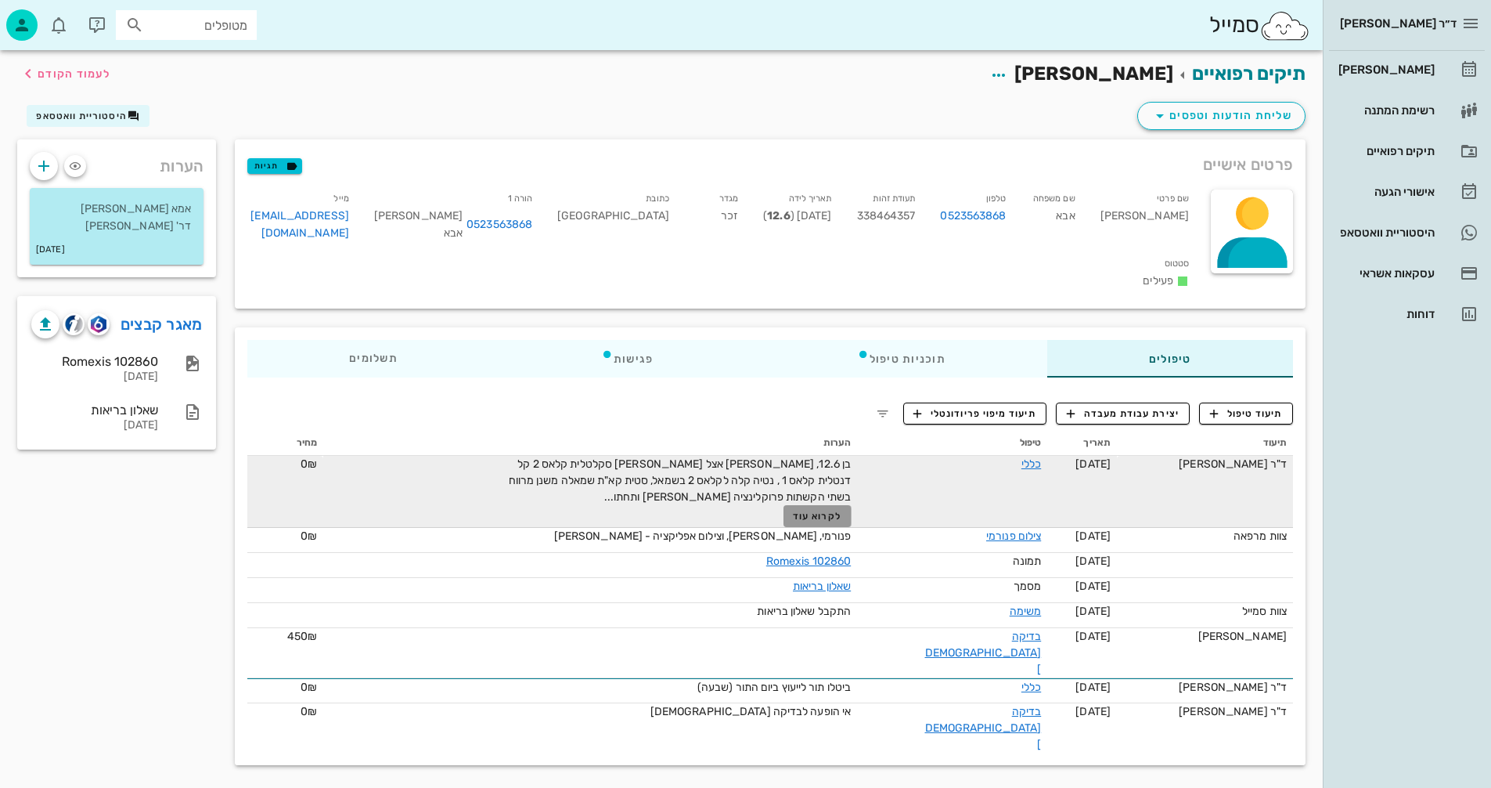
click at [831, 510] on span "לקרוא עוד" at bounding box center [817, 515] width 49 height 11
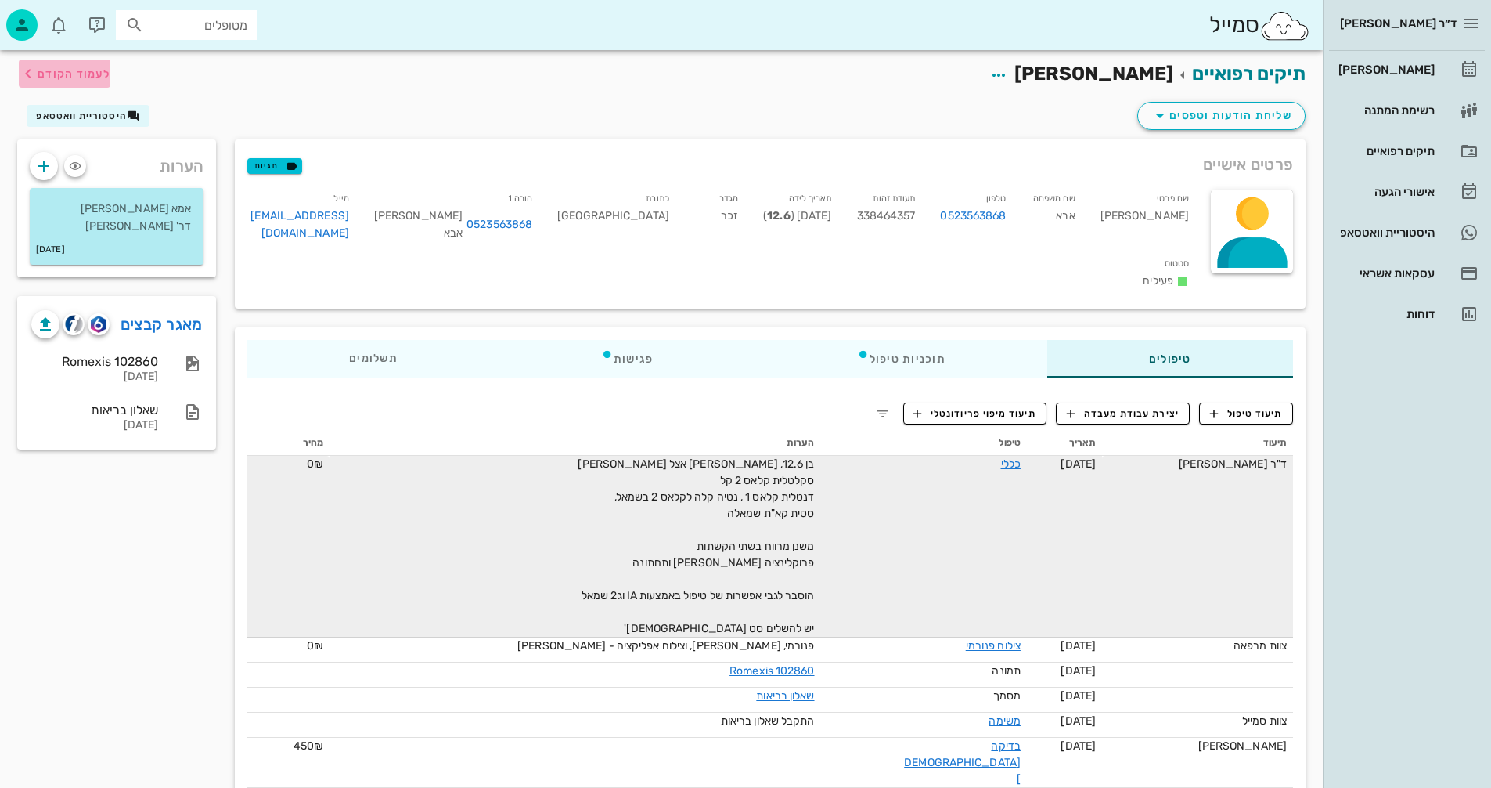
click at [64, 73] on span "לעמוד הקודם" at bounding box center [74, 73] width 73 height 13
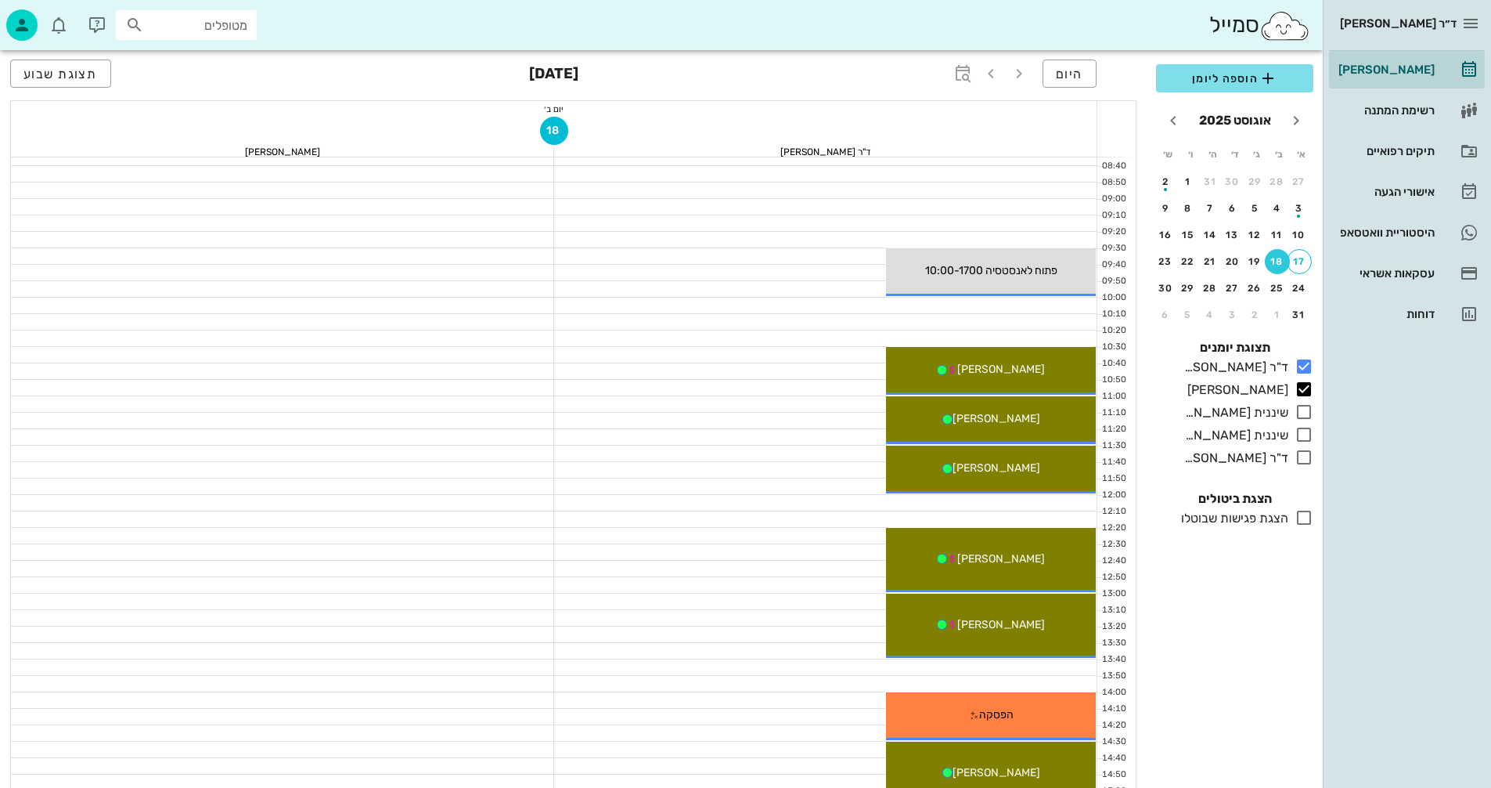
scroll to position [235, 0]
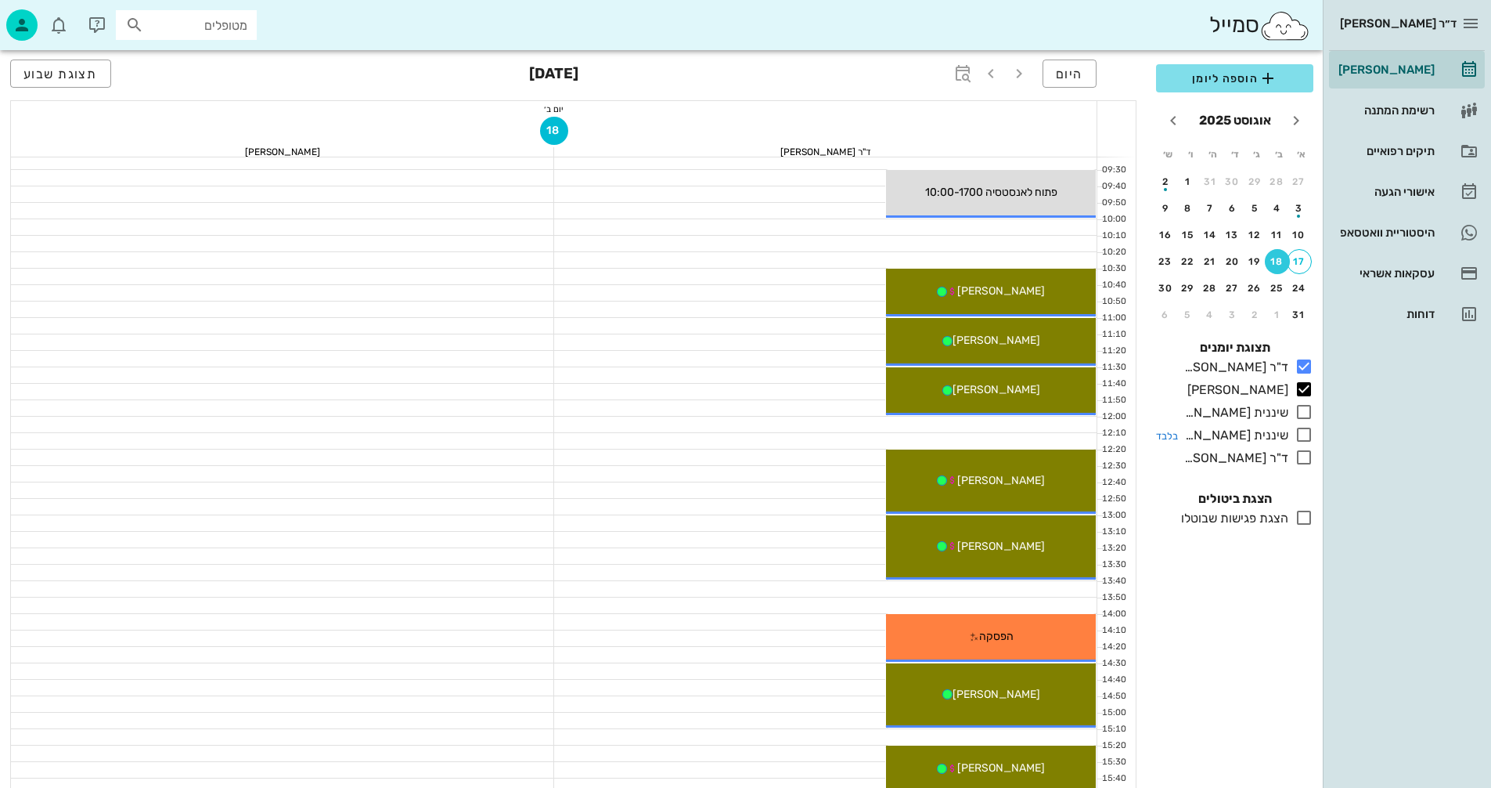
click at [1307, 432] on icon at bounding box center [1304, 434] width 19 height 19
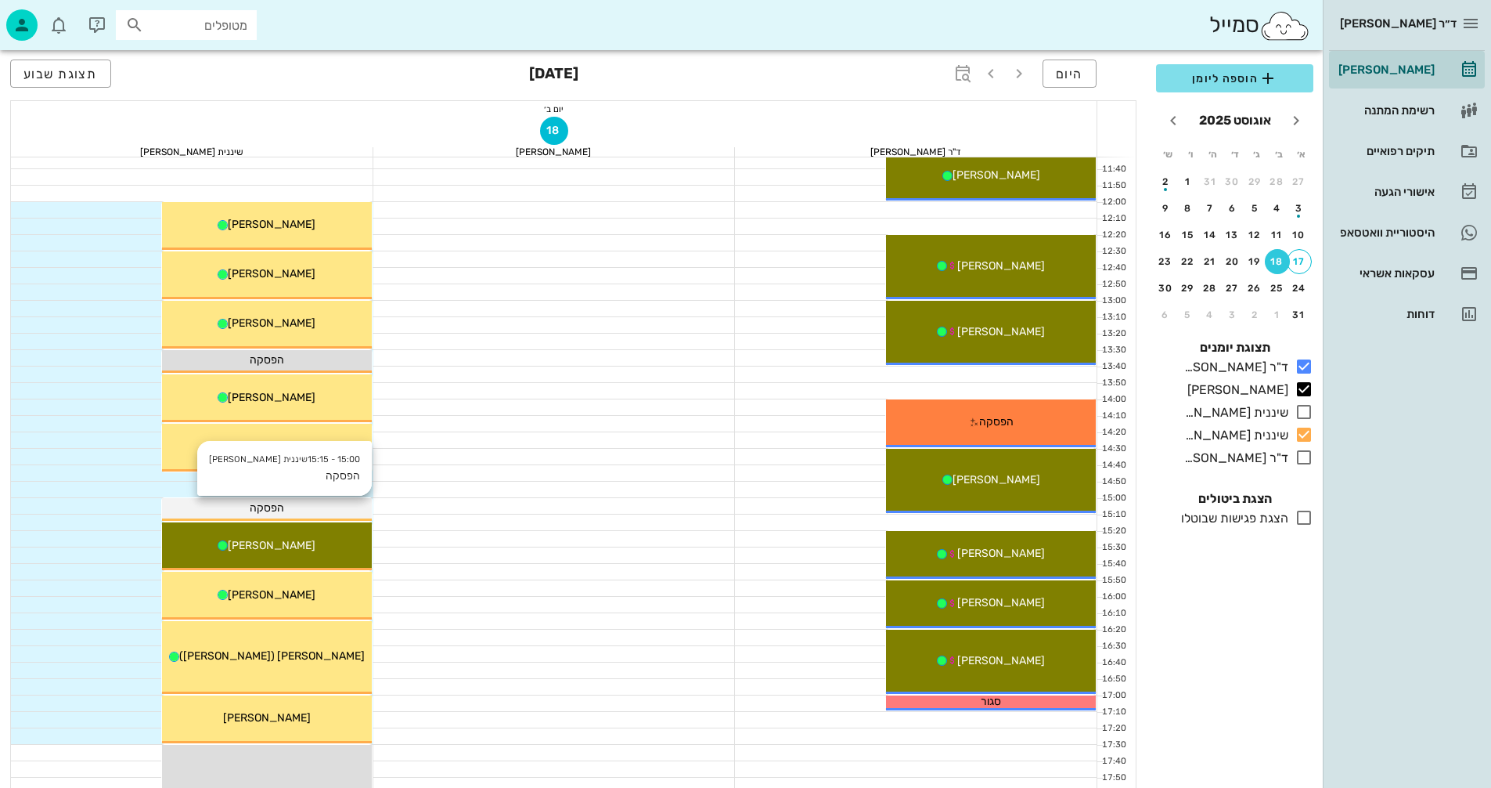
scroll to position [548, 0]
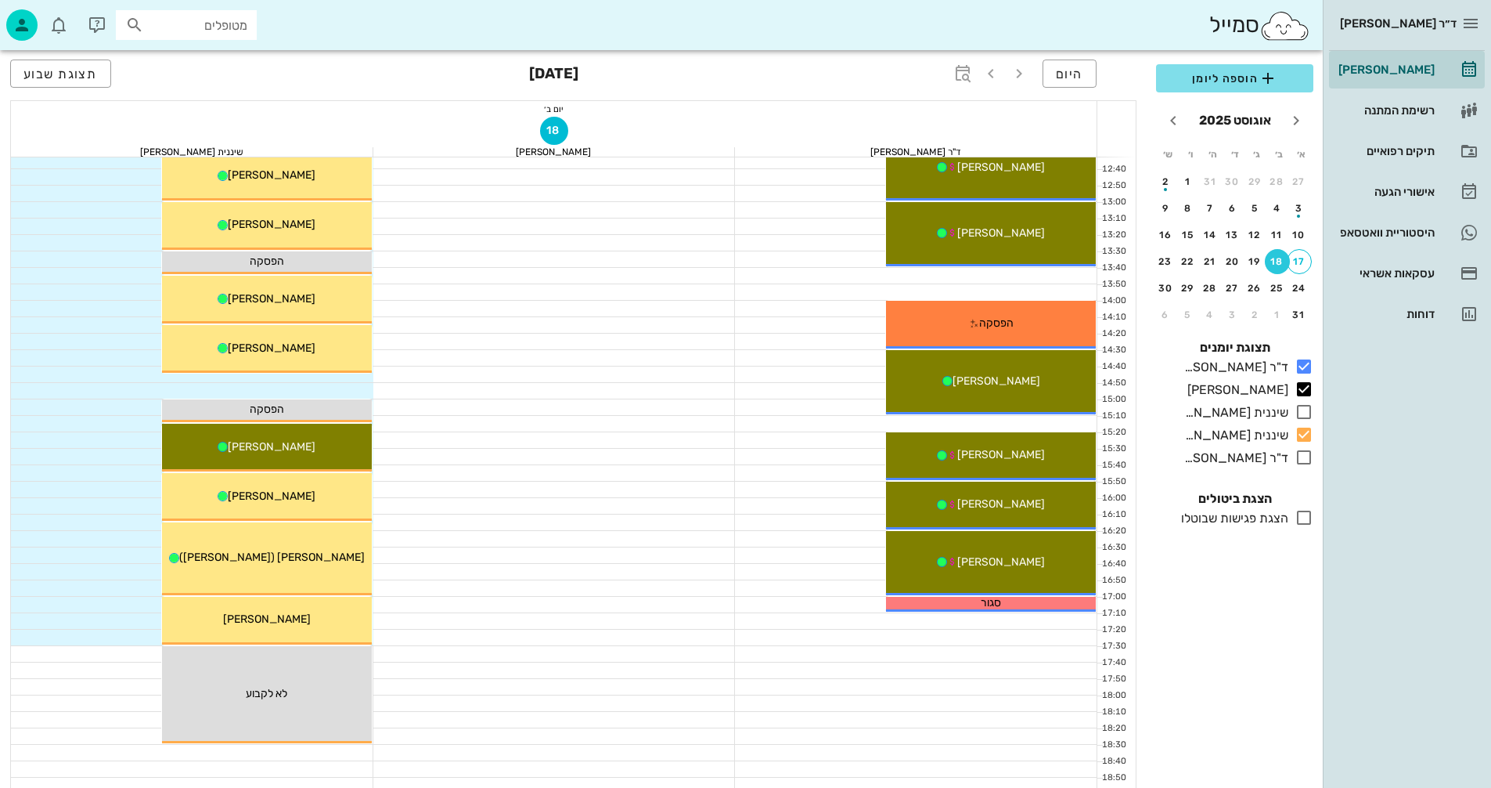
click at [1275, 265] on div "18" at bounding box center [1277, 261] width 25 height 11
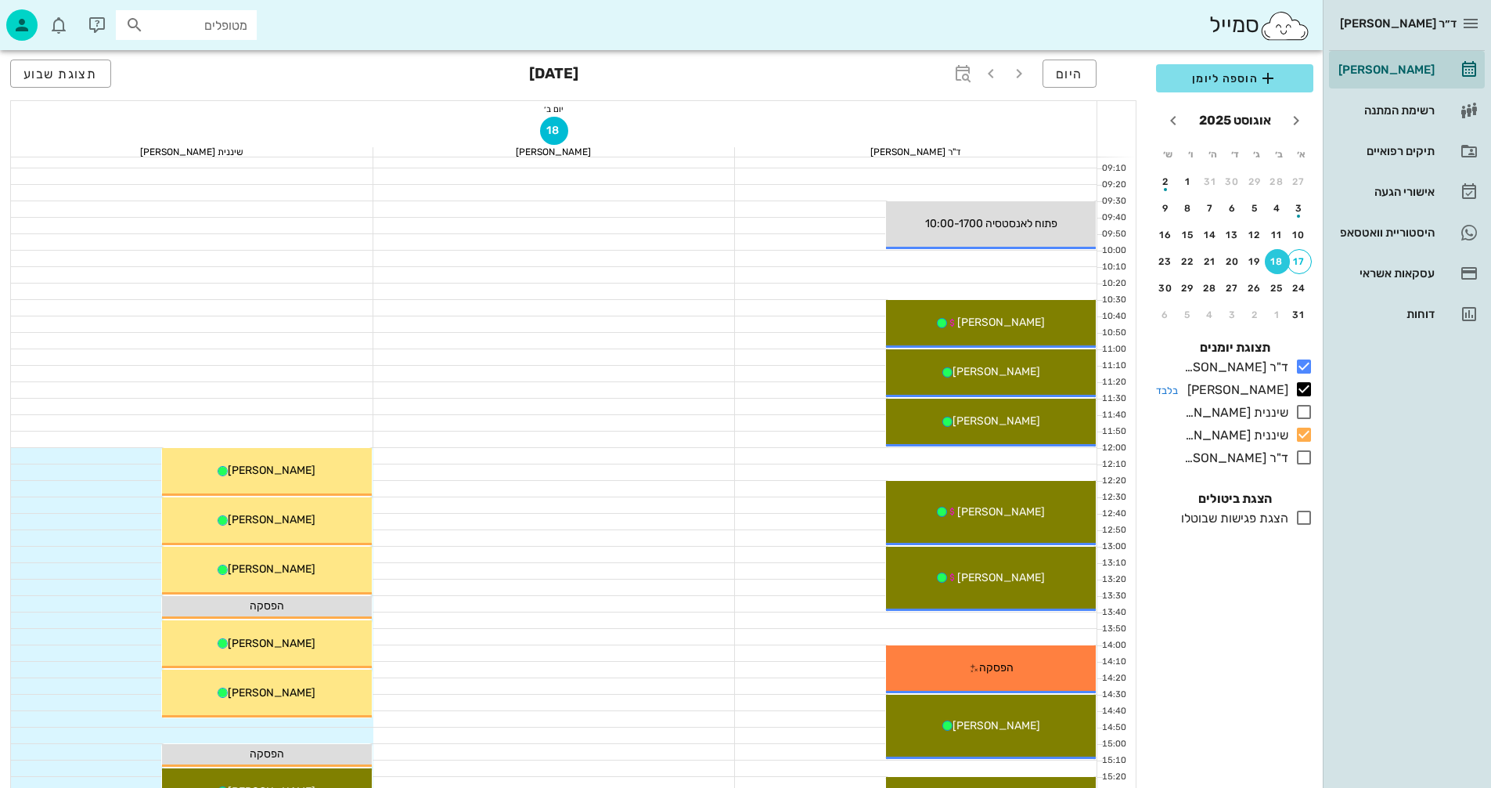
scroll to position [235, 0]
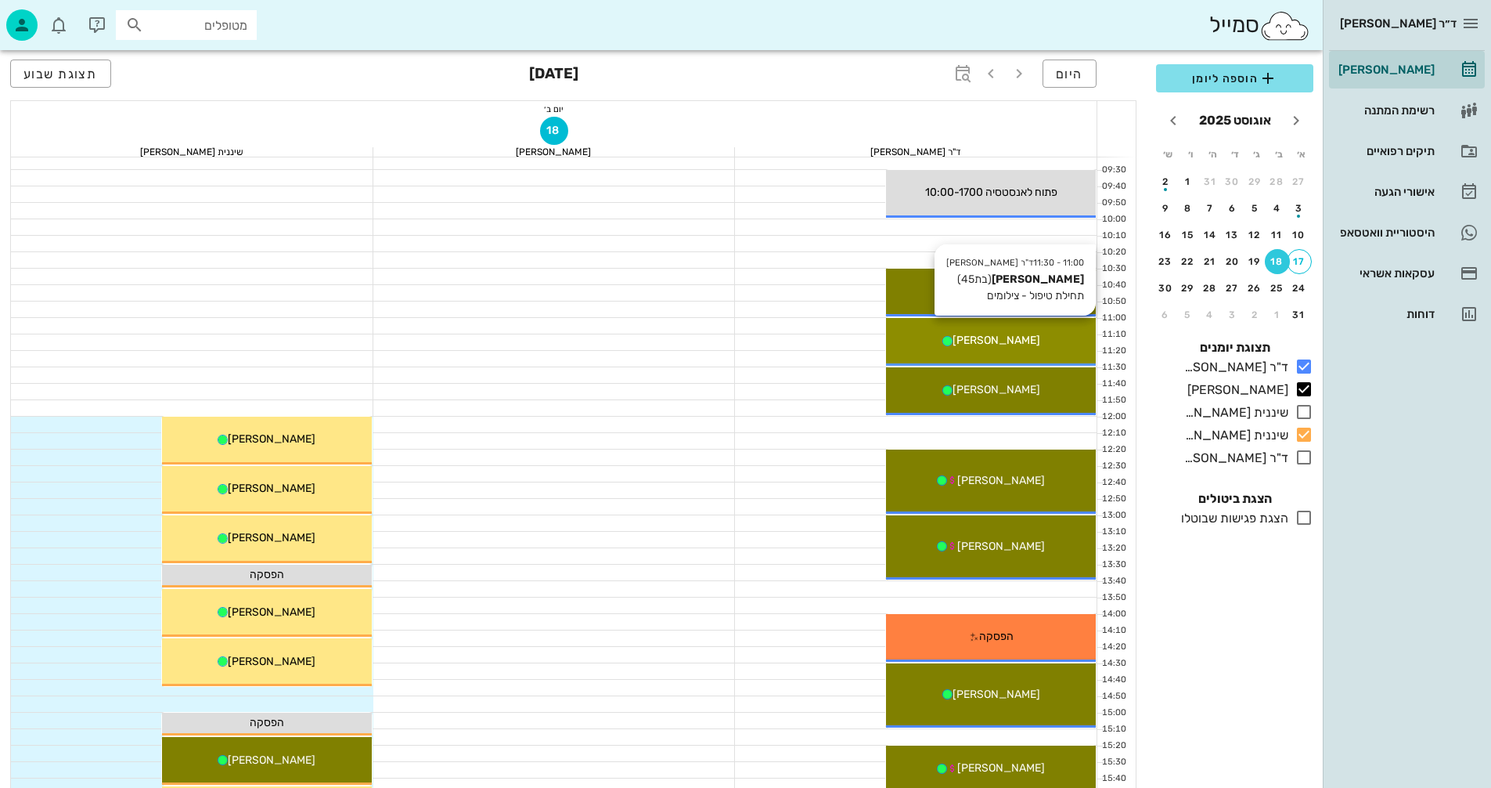
click at [1043, 340] on div "[PERSON_NAME]" at bounding box center [991, 340] width 210 height 16
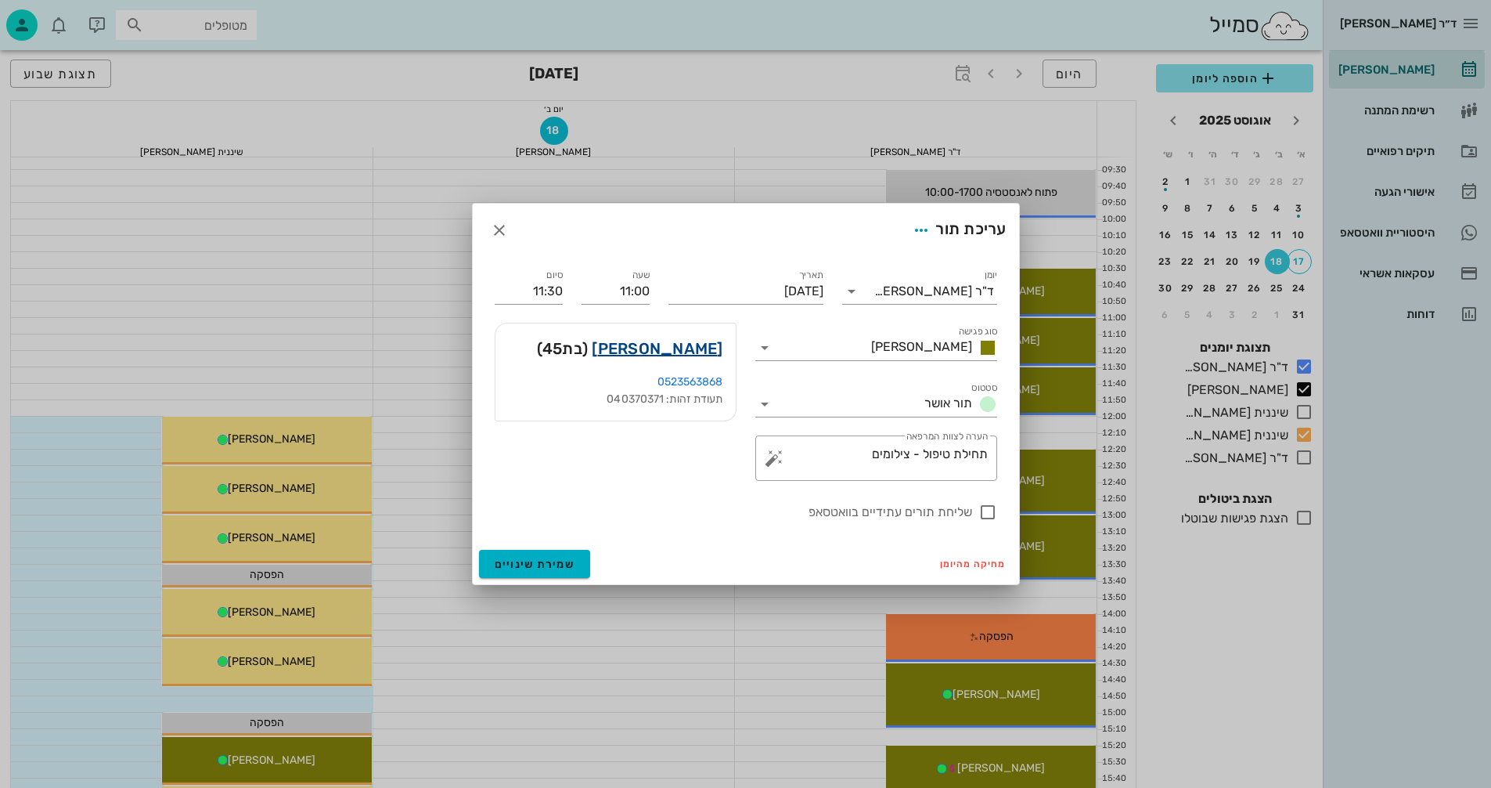
click at [691, 344] on link "[PERSON_NAME]" at bounding box center [657, 348] width 131 height 25
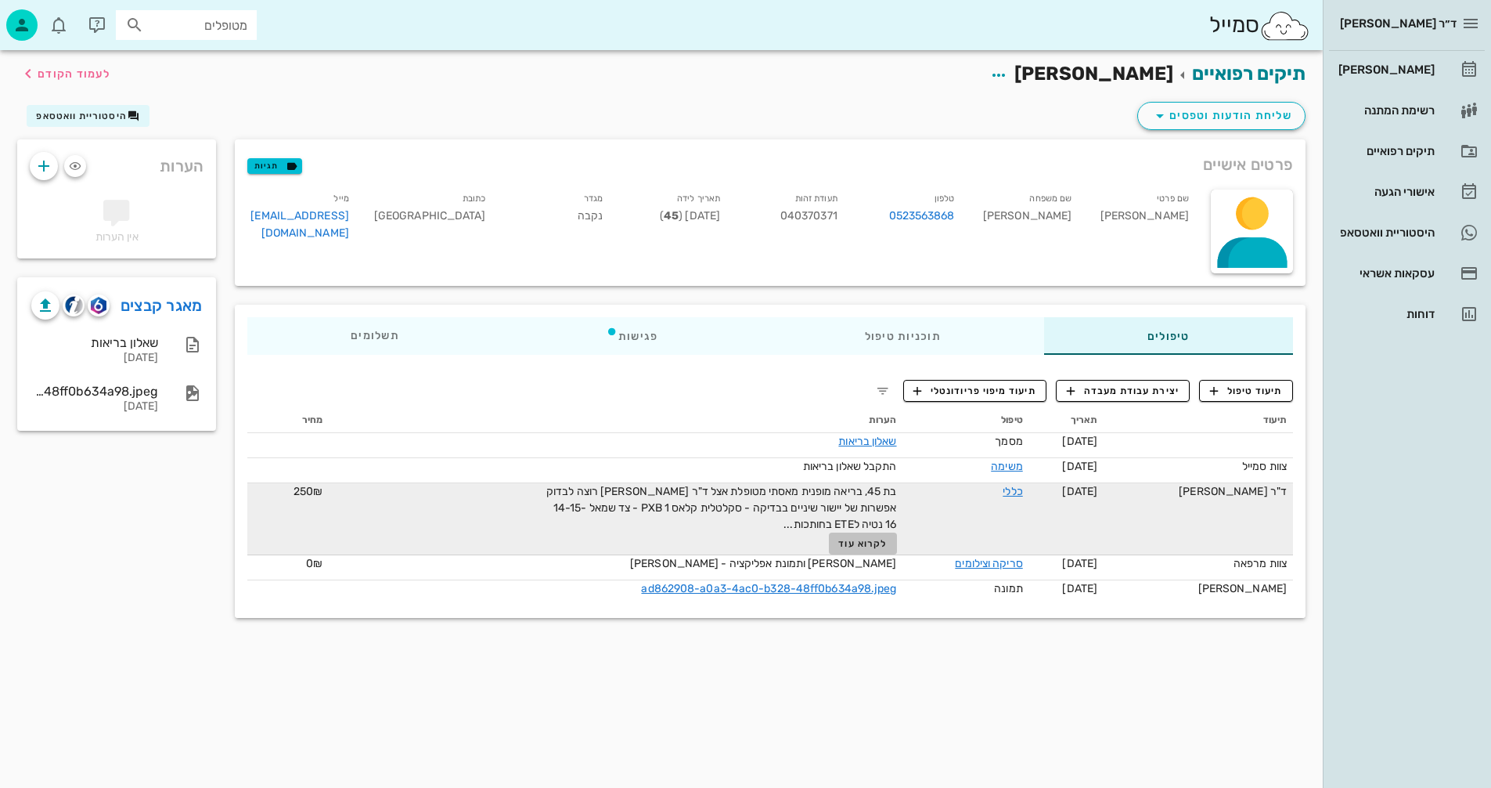
click at [863, 538] on span "לקרוא עוד" at bounding box center [862, 543] width 49 height 11
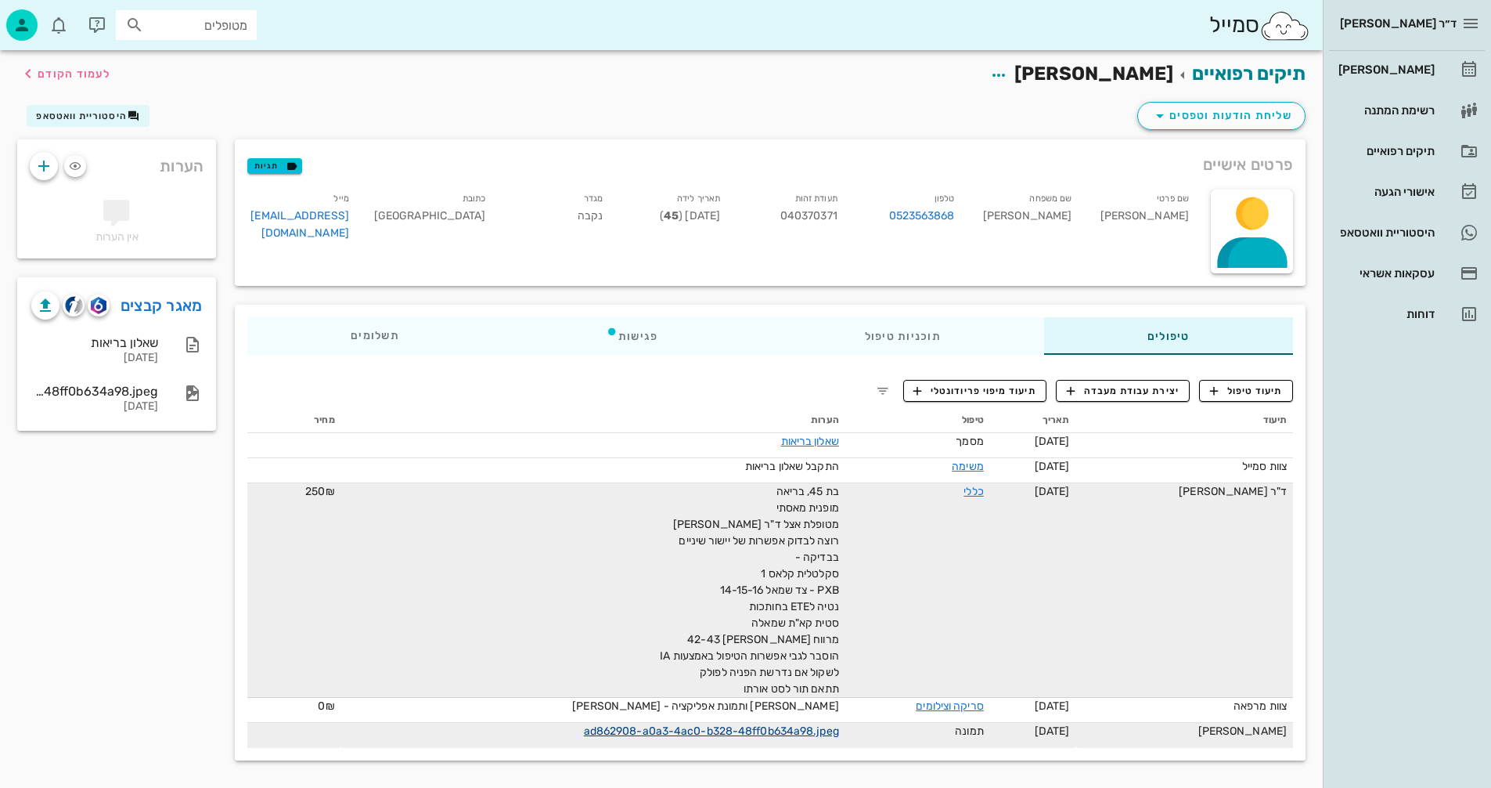
click at [646, 734] on link "ad862908-a0a3-4ac0-b328-48ff0b634a98.jpeg" at bounding box center [711, 730] width 255 height 13
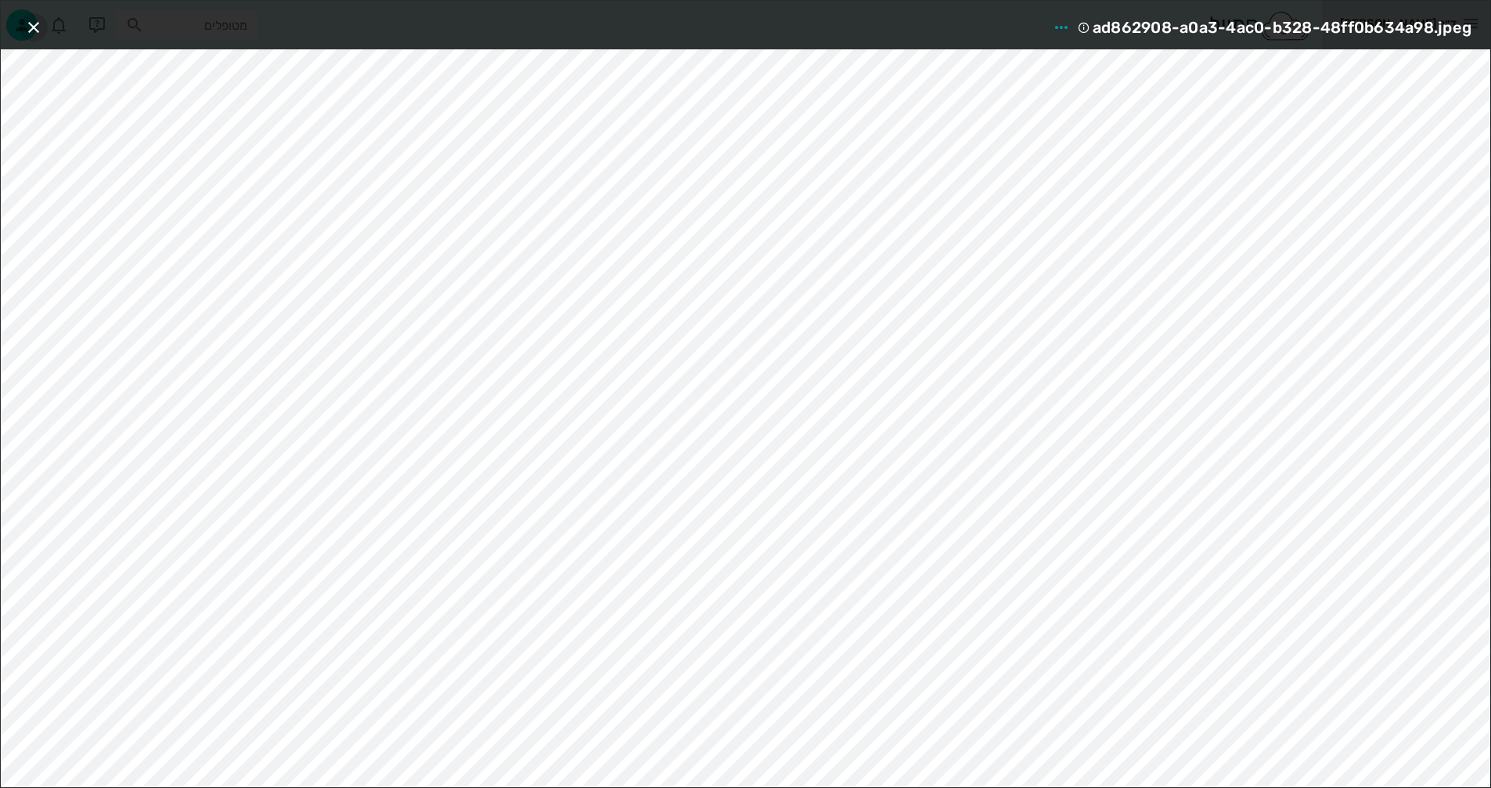
click at [27, 26] on icon "button" at bounding box center [33, 27] width 19 height 19
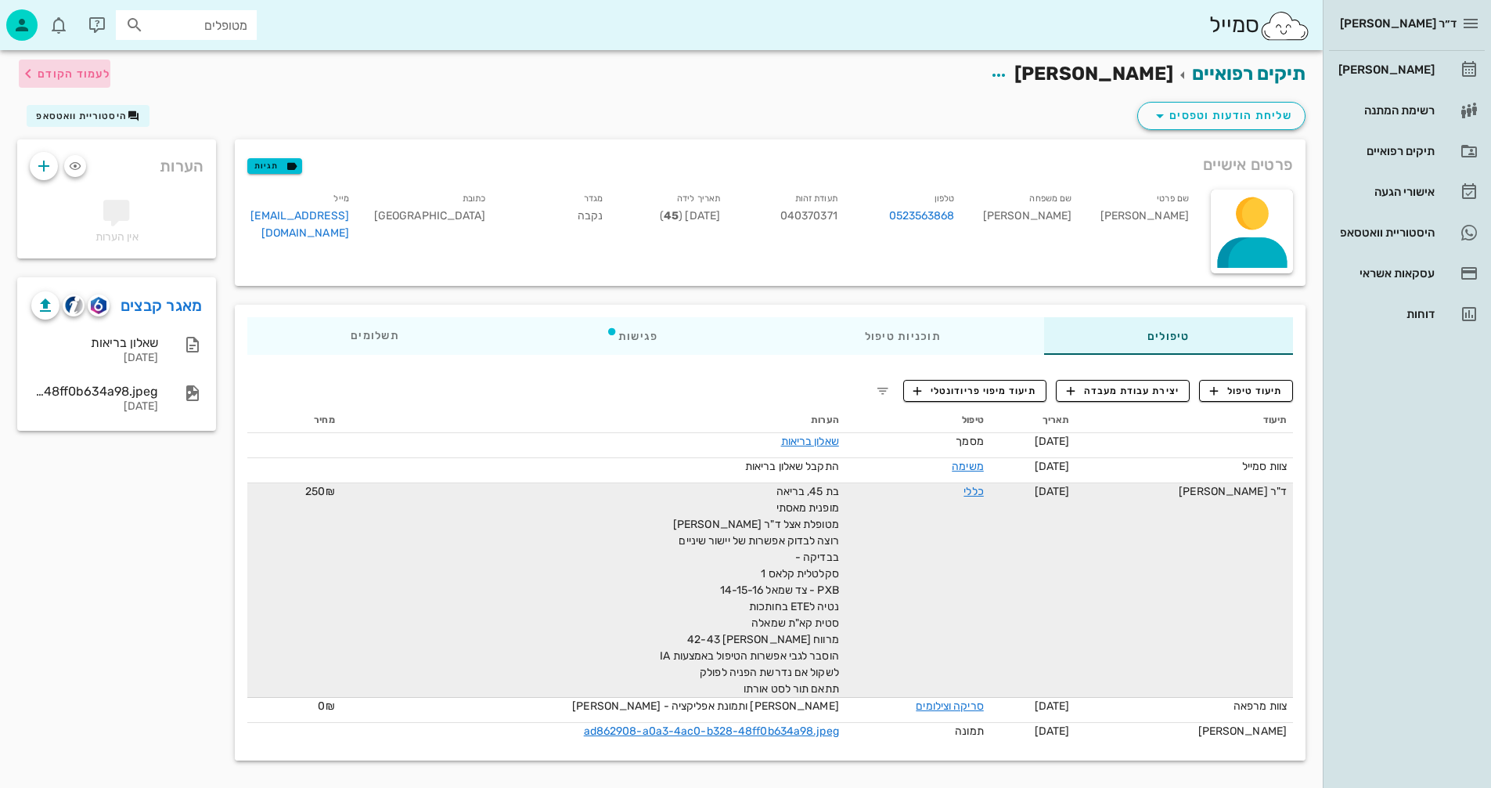
click at [38, 77] on span "לעמוד הקודם" at bounding box center [74, 73] width 73 height 13
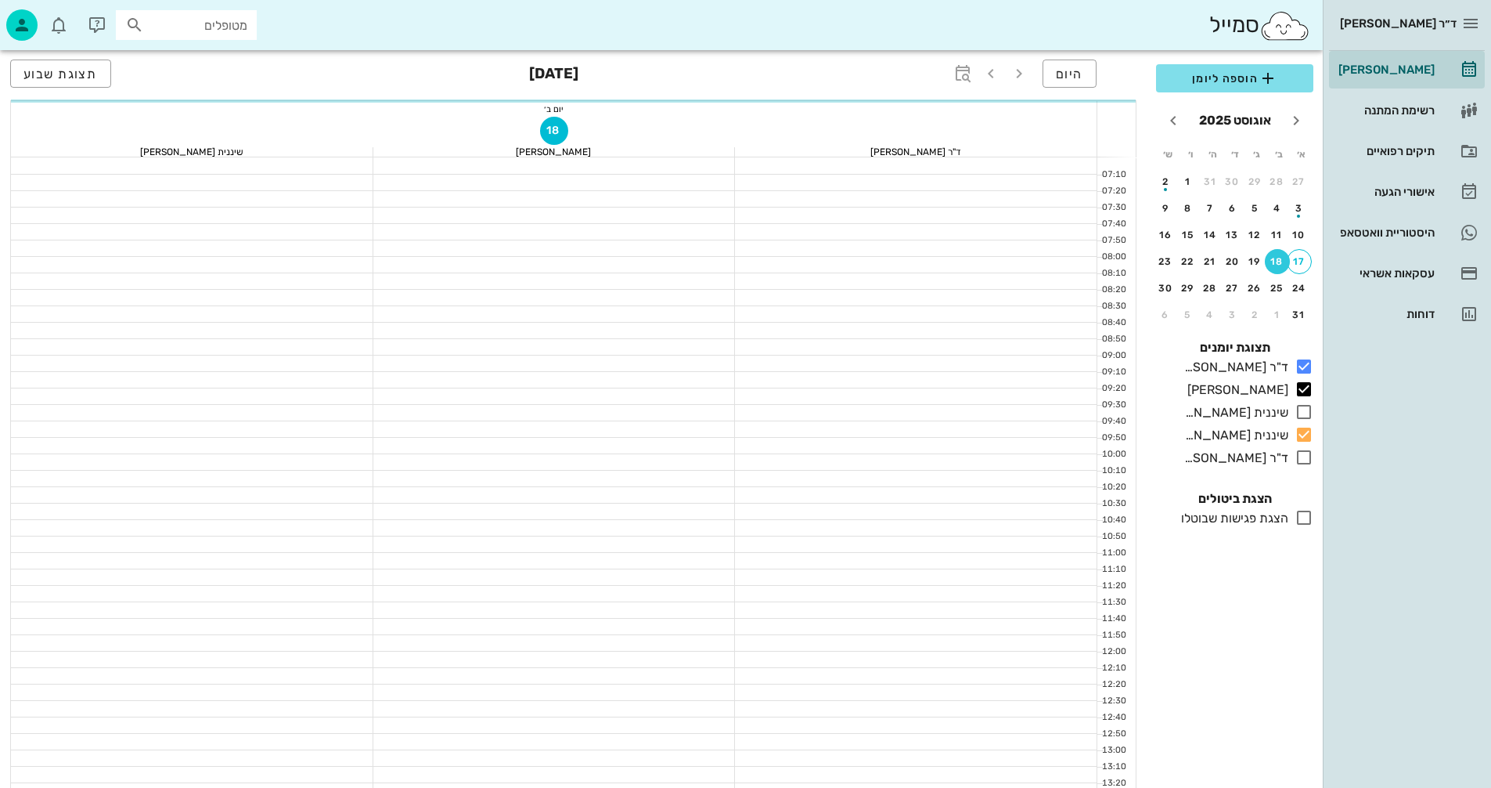
scroll to position [235, 0]
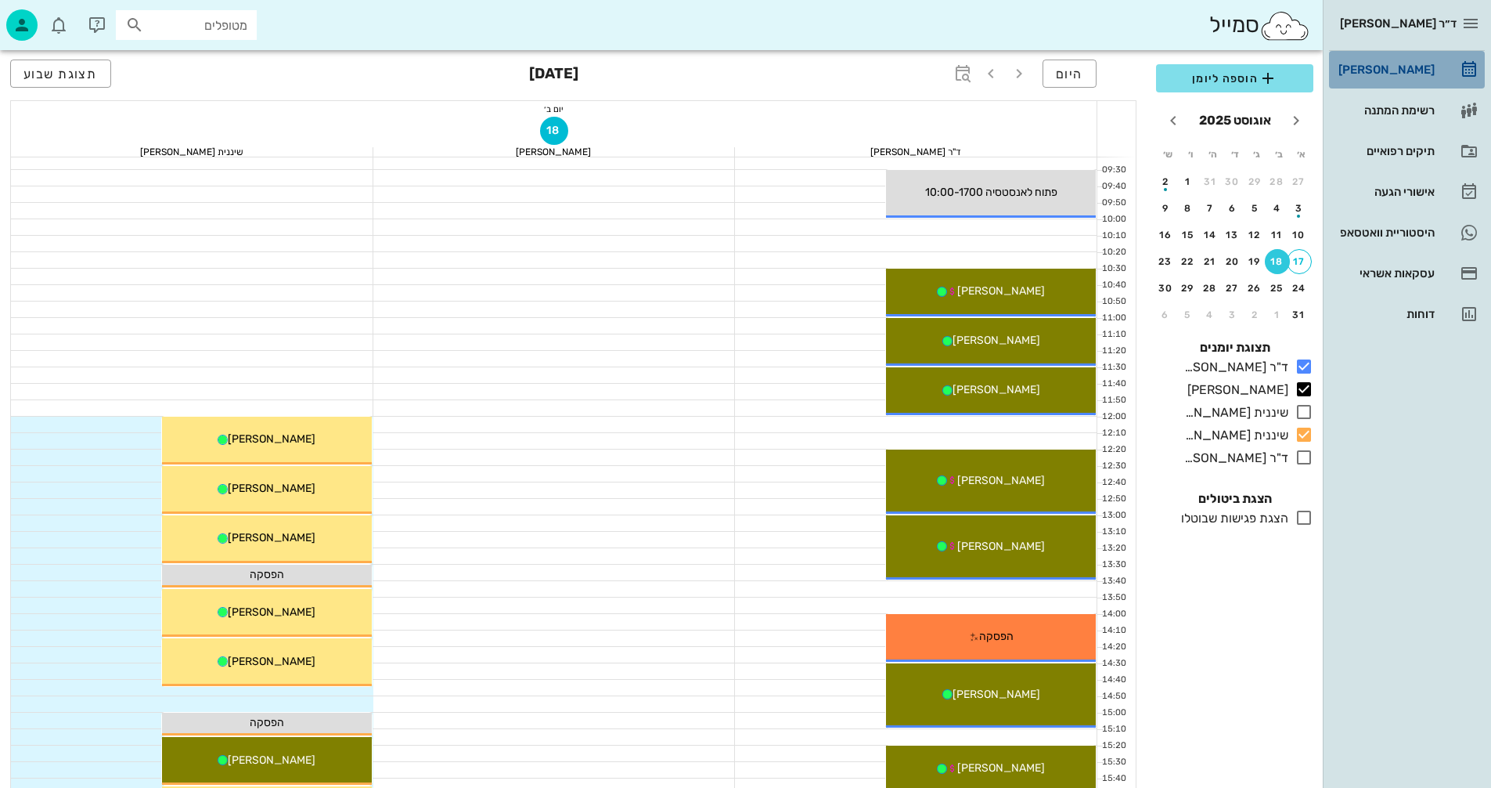
click at [1420, 69] on div "[PERSON_NAME]" at bounding box center [1385, 69] width 99 height 13
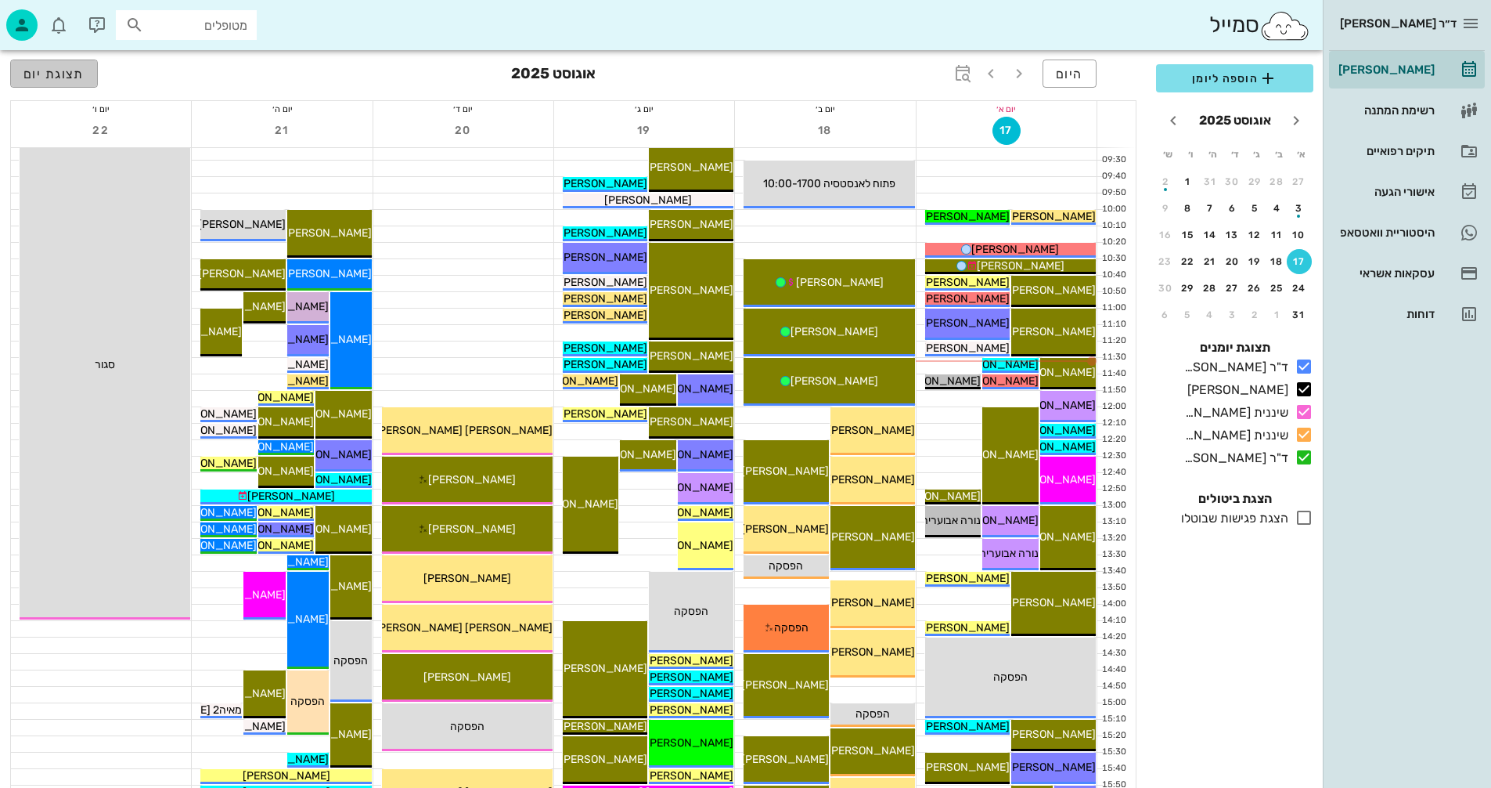
click at [51, 70] on span "תצוגת יום" at bounding box center [53, 74] width 61 height 15
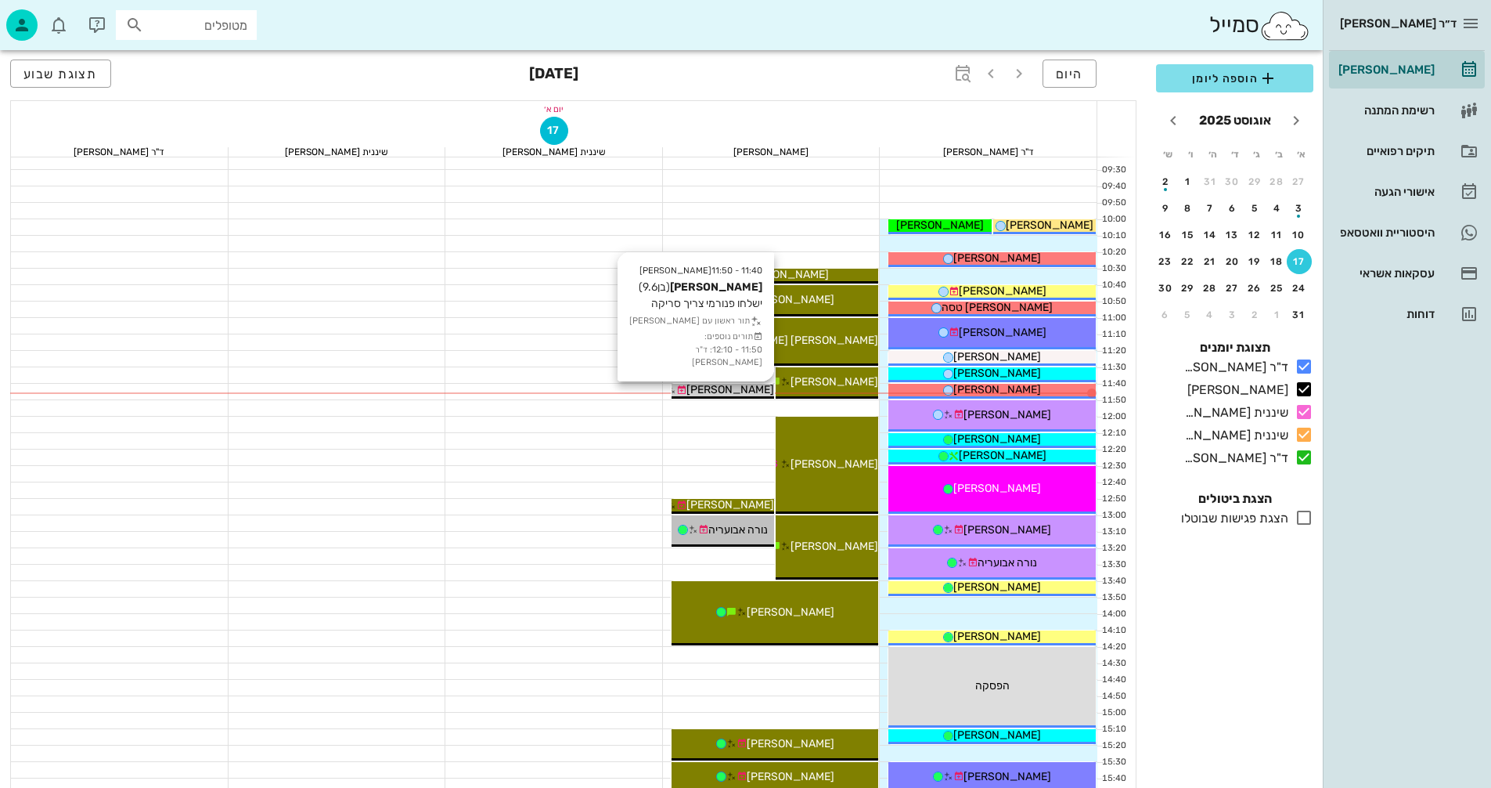
click at [714, 384] on span "[PERSON_NAME]" at bounding box center [731, 389] width 88 height 13
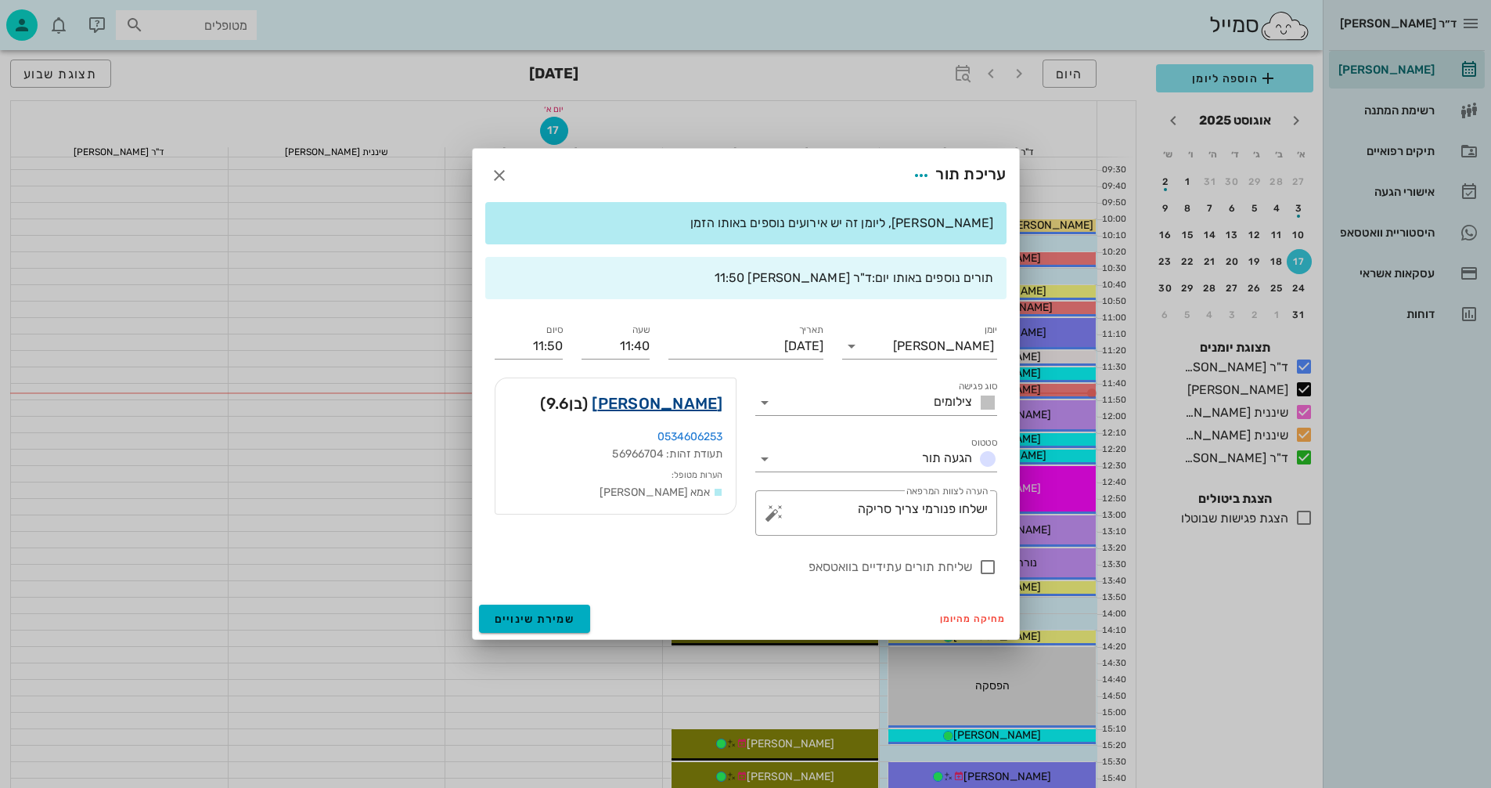
click at [693, 398] on link "[PERSON_NAME]" at bounding box center [657, 403] width 131 height 25
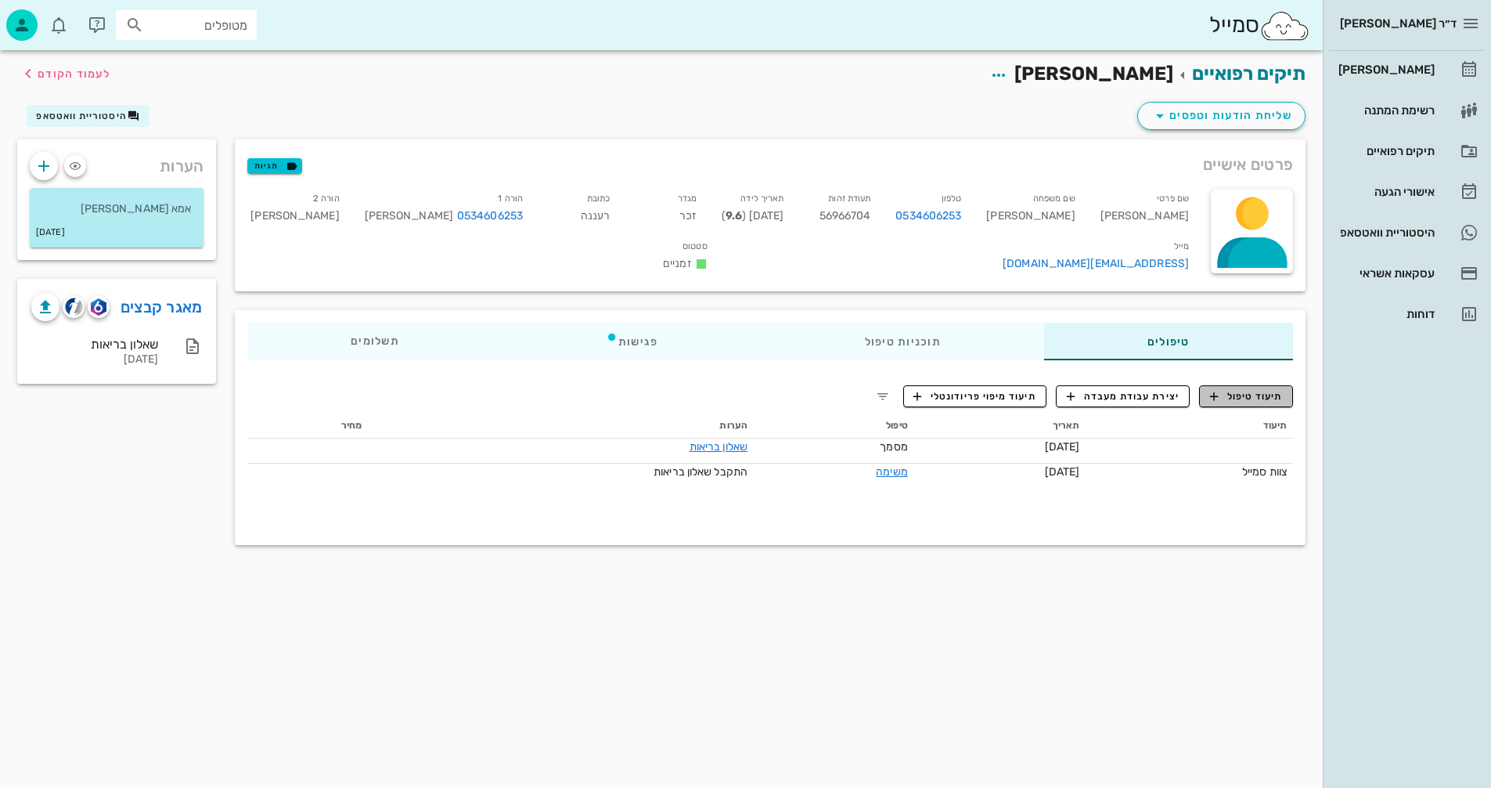
click at [1250, 392] on span "תיעוד טיפול" at bounding box center [1246, 396] width 73 height 14
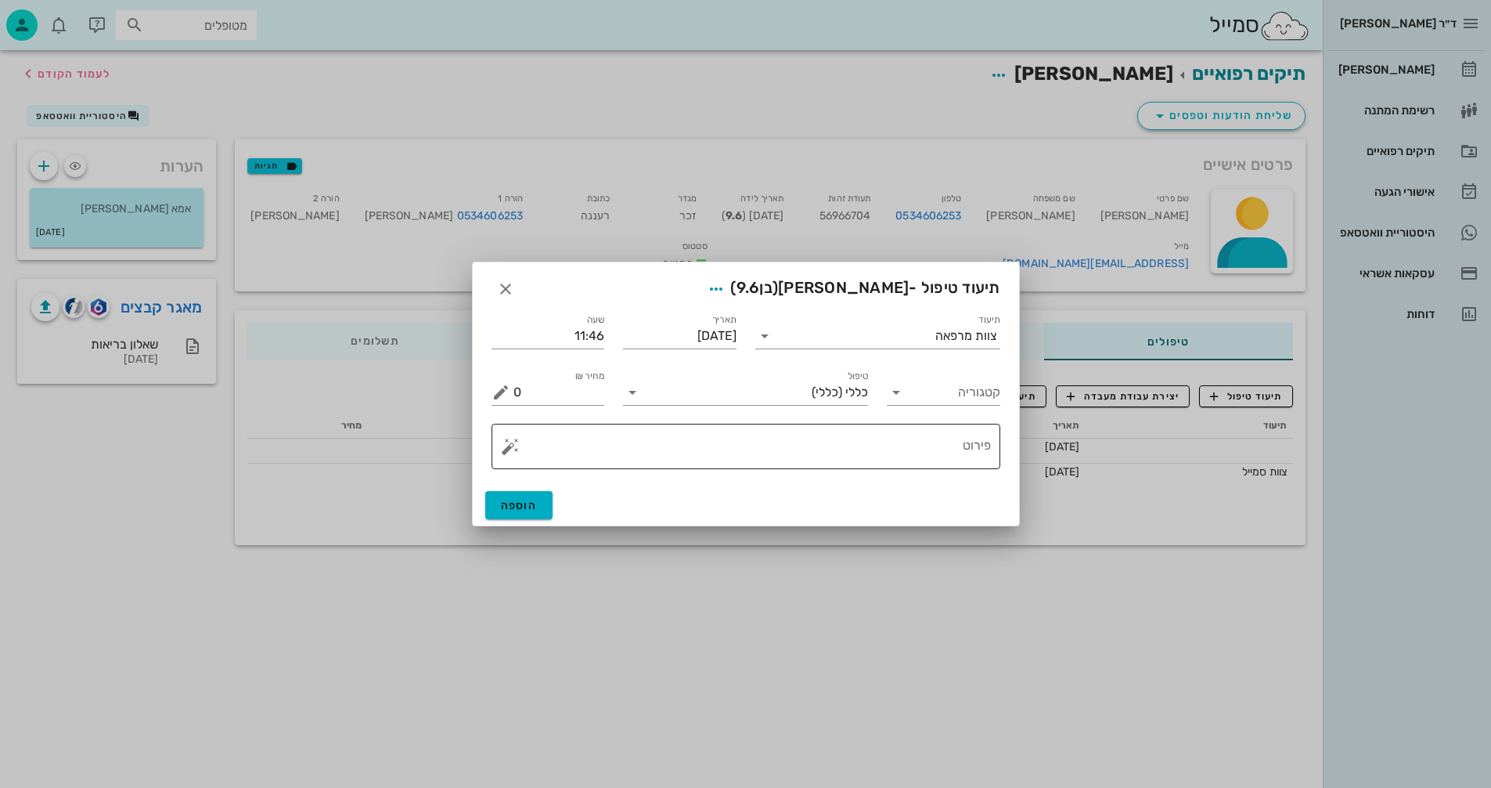
click at [854, 446] on textarea "פירוט" at bounding box center [753, 450] width 478 height 38
type textarea "x"
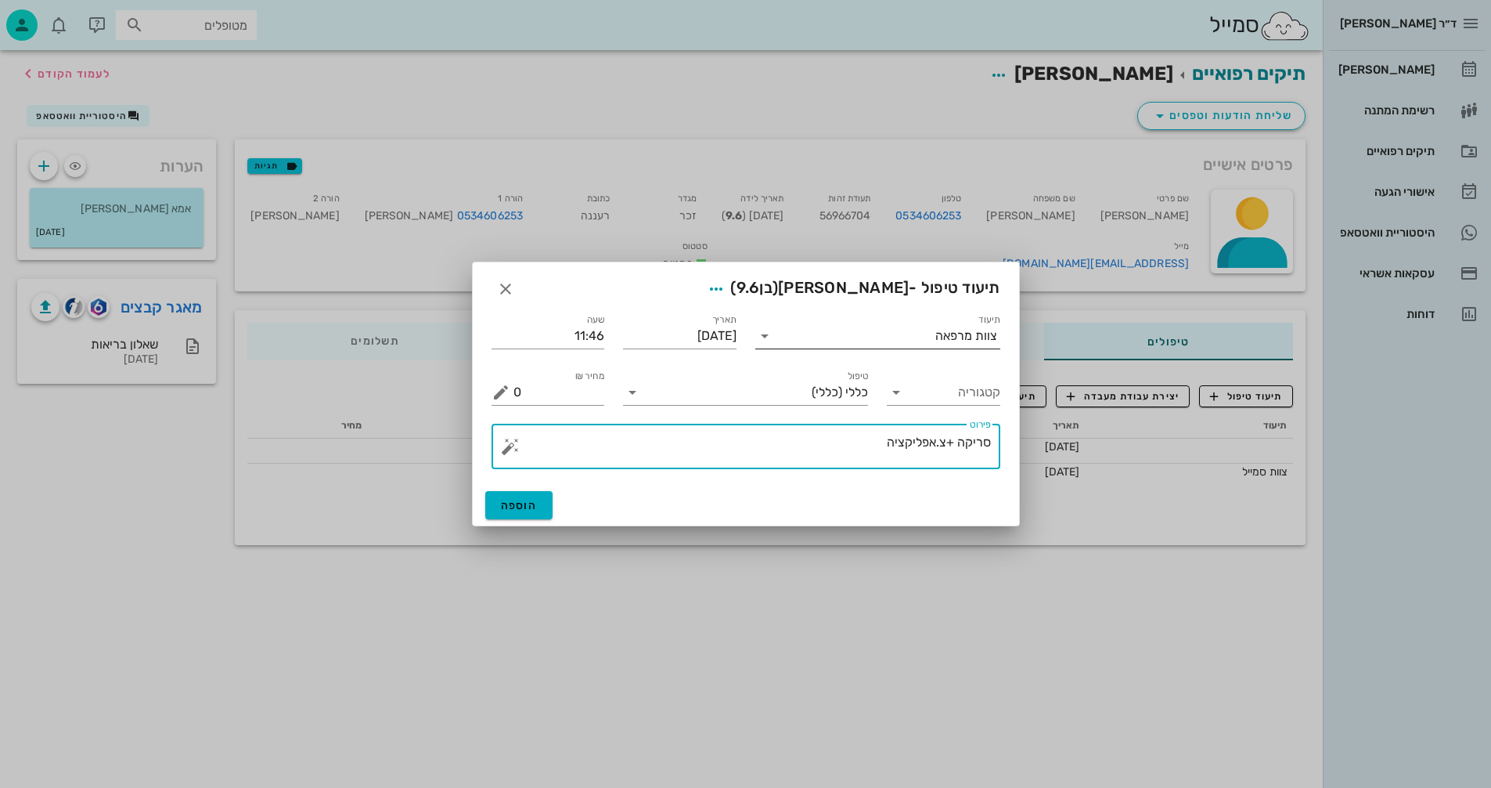
type textarea "סריקה +צ.אפליקציה"
click at [840, 332] on input "תיעוד" at bounding box center [856, 335] width 158 height 25
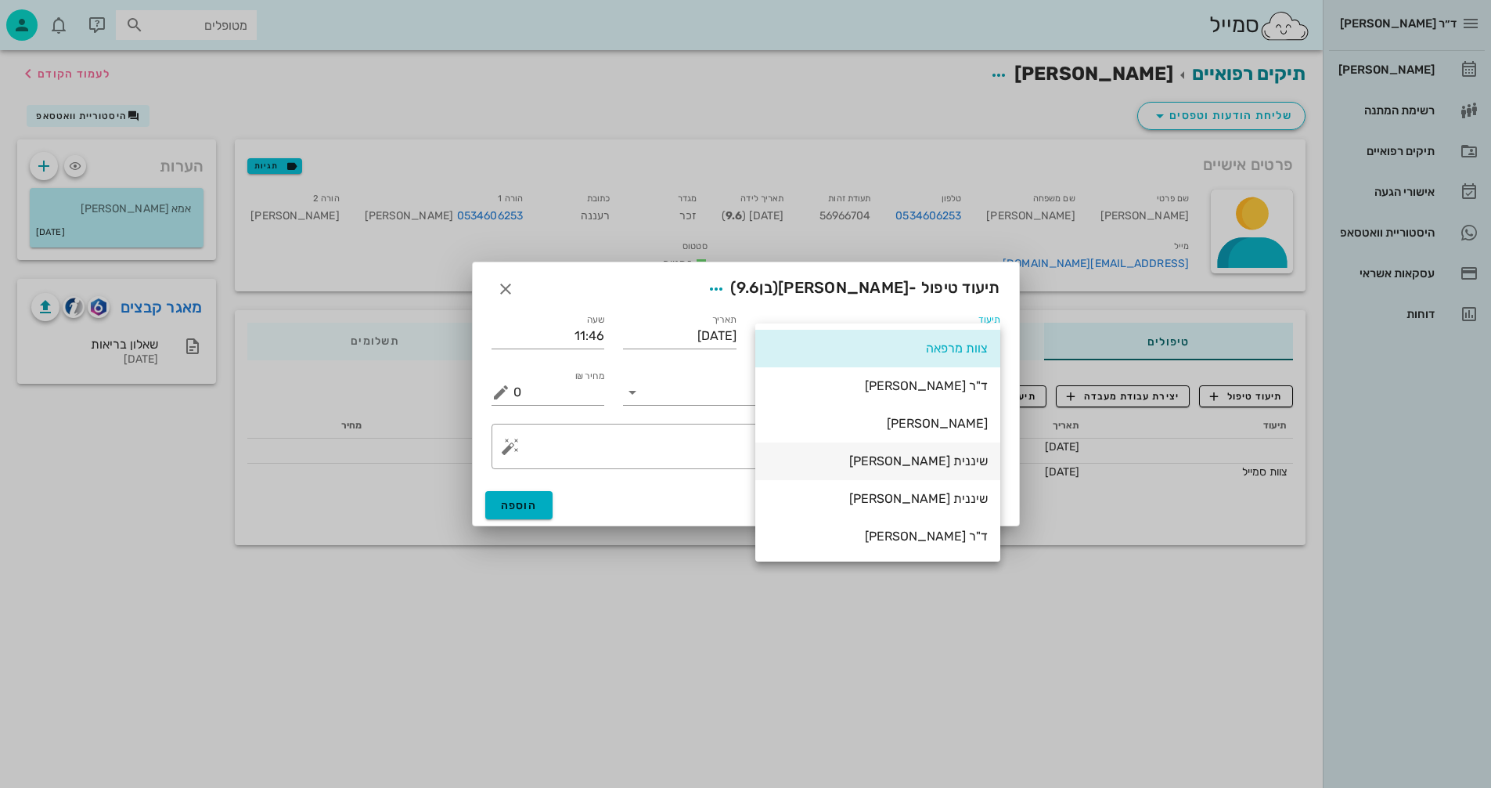
click at [955, 458] on div "שיננית [PERSON_NAME]" at bounding box center [878, 460] width 220 height 15
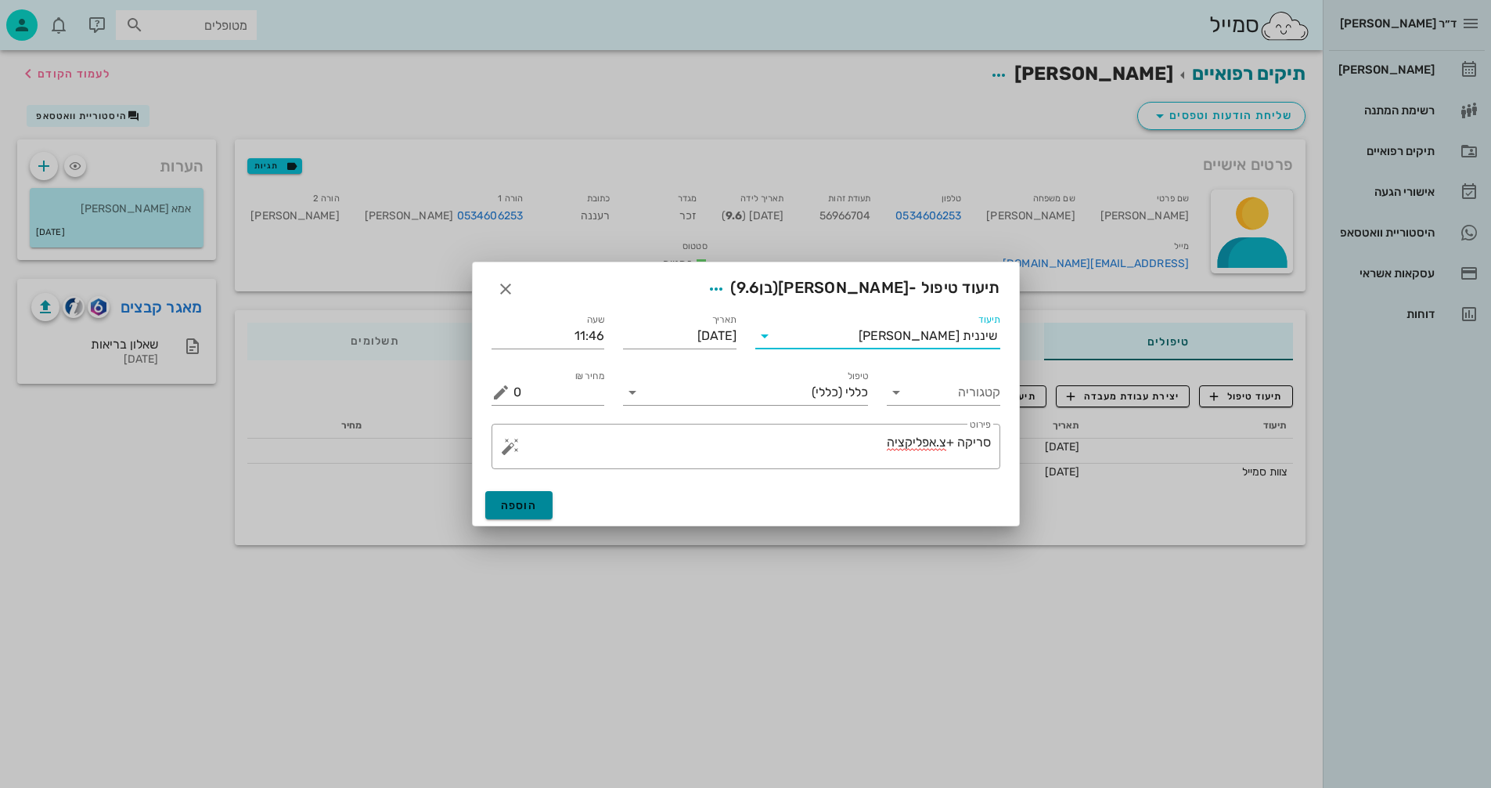
click at [523, 514] on button "הוספה" at bounding box center [519, 505] width 68 height 28
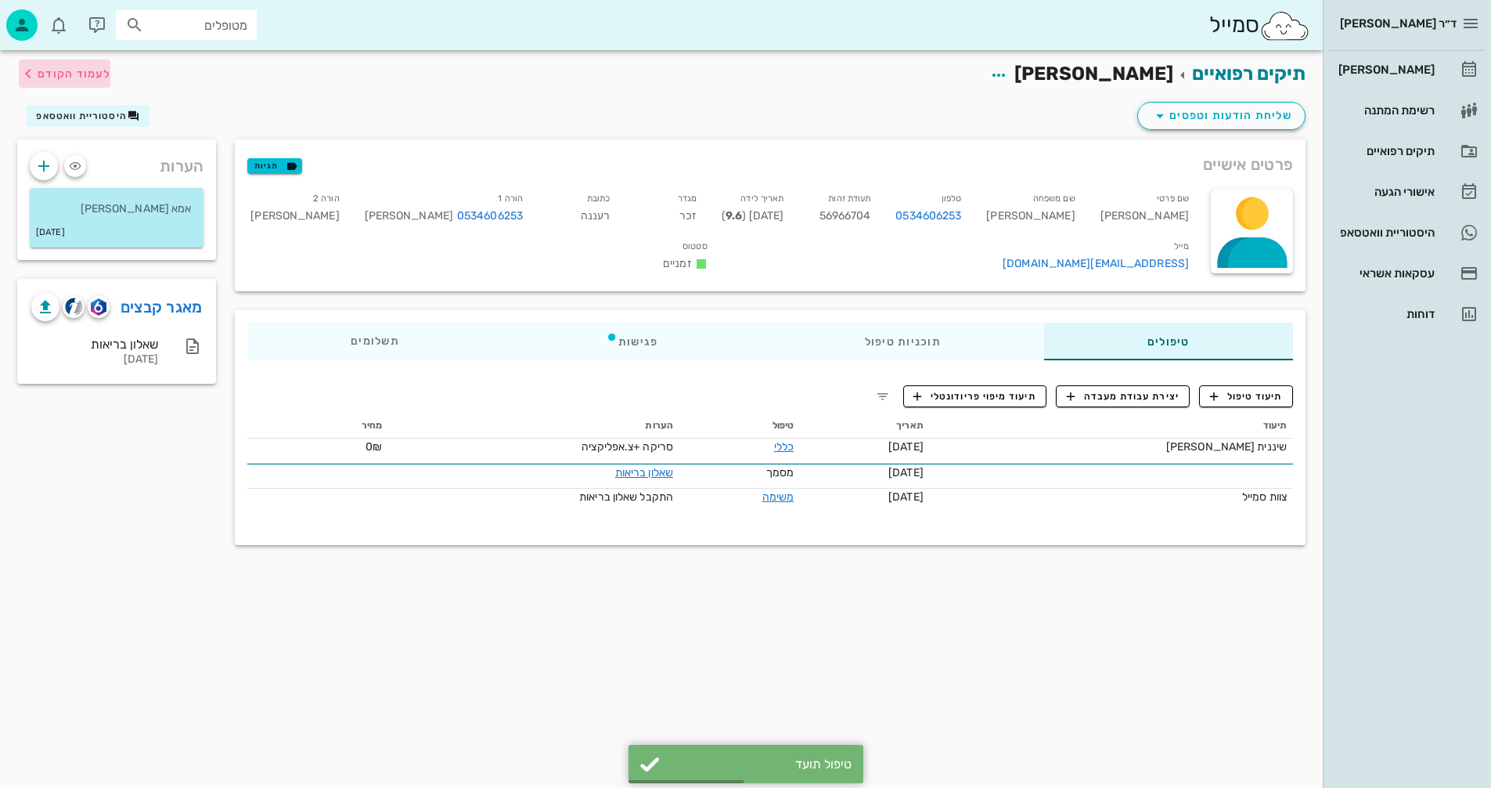
click at [50, 73] on span "לעמוד הקודם" at bounding box center [74, 73] width 73 height 13
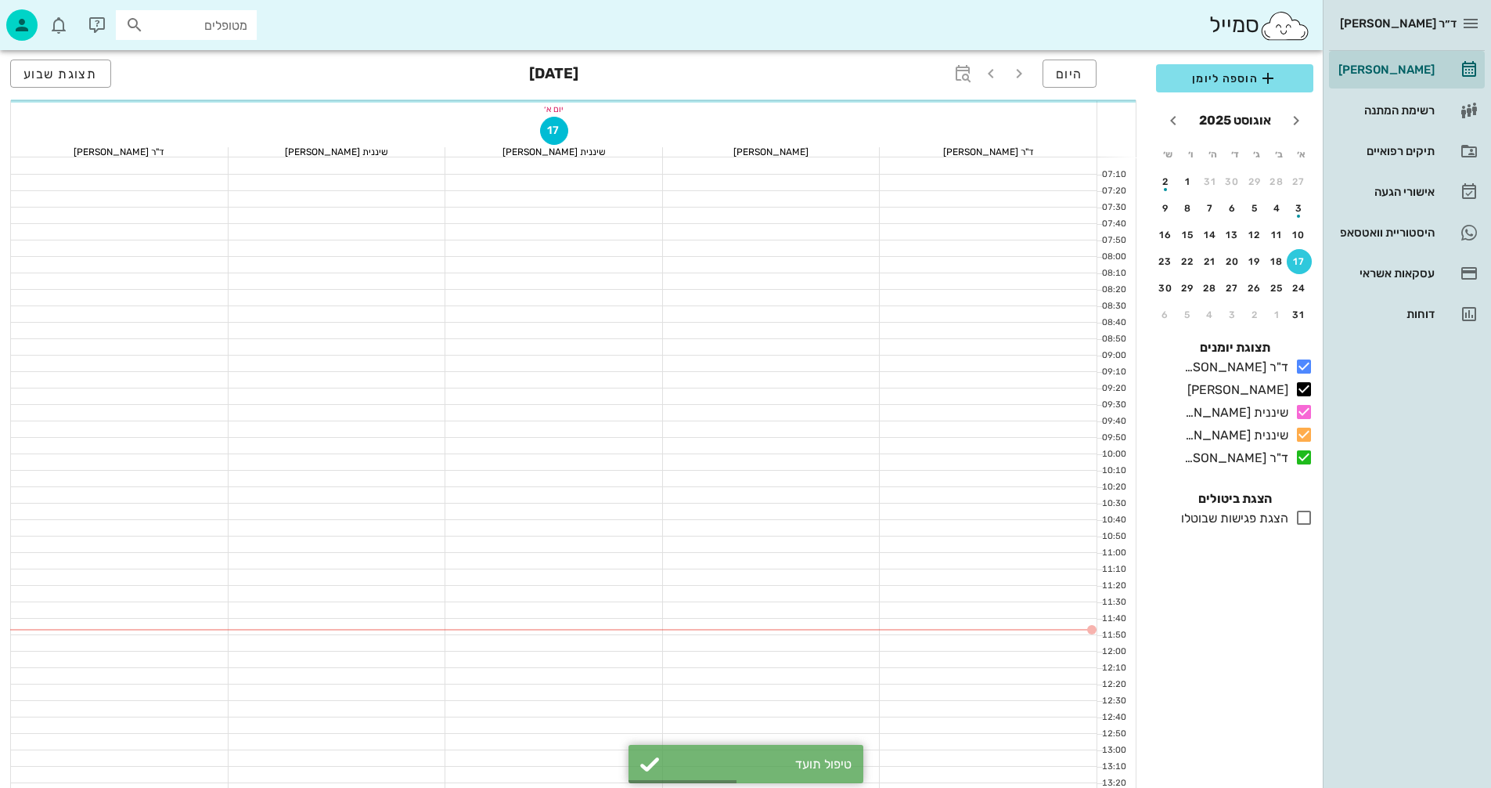
scroll to position [235, 0]
